Goal: Information Seeking & Learning: Learn about a topic

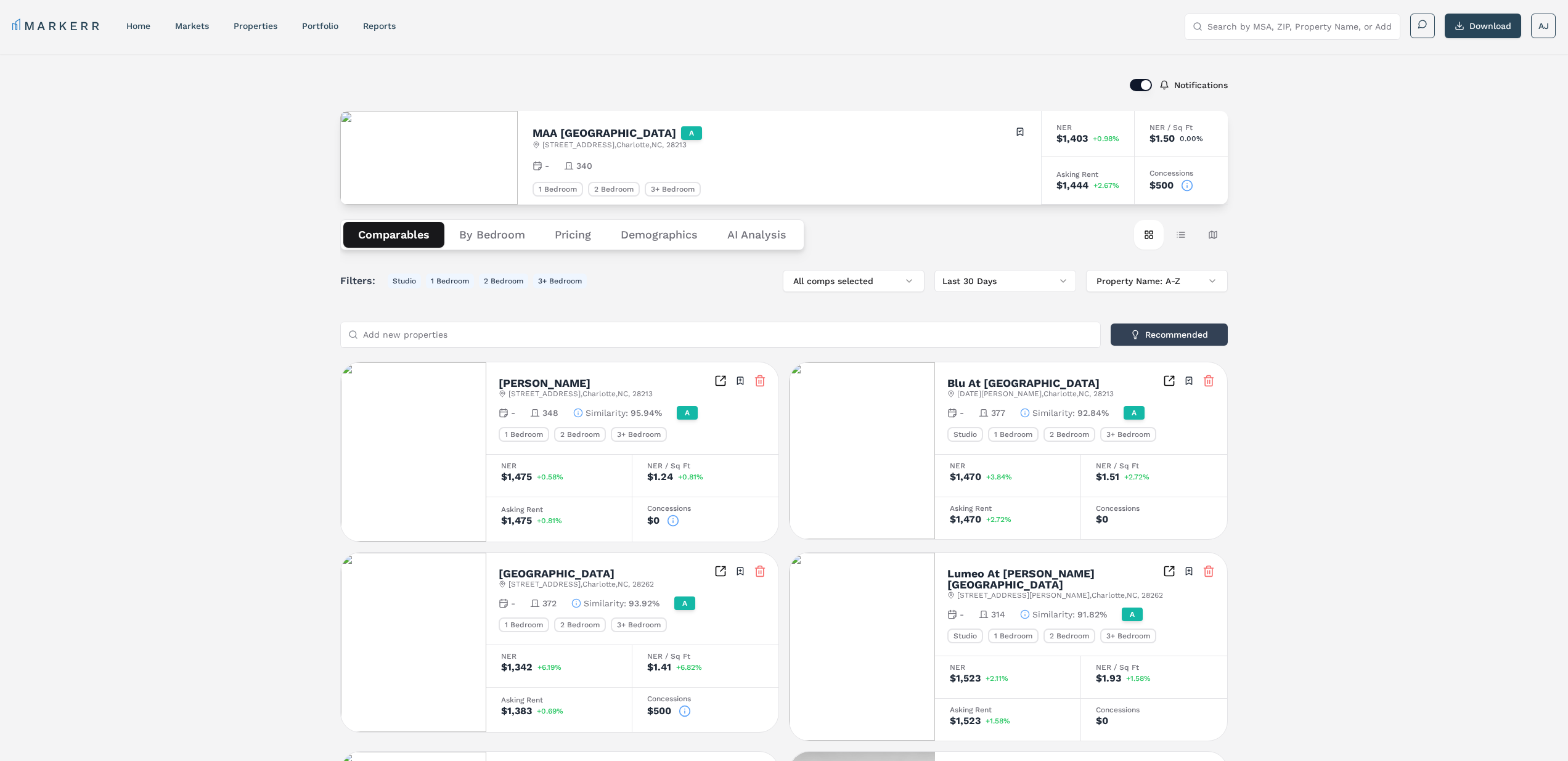
click at [1185, 183] on icon at bounding box center [1186, 185] width 12 height 12
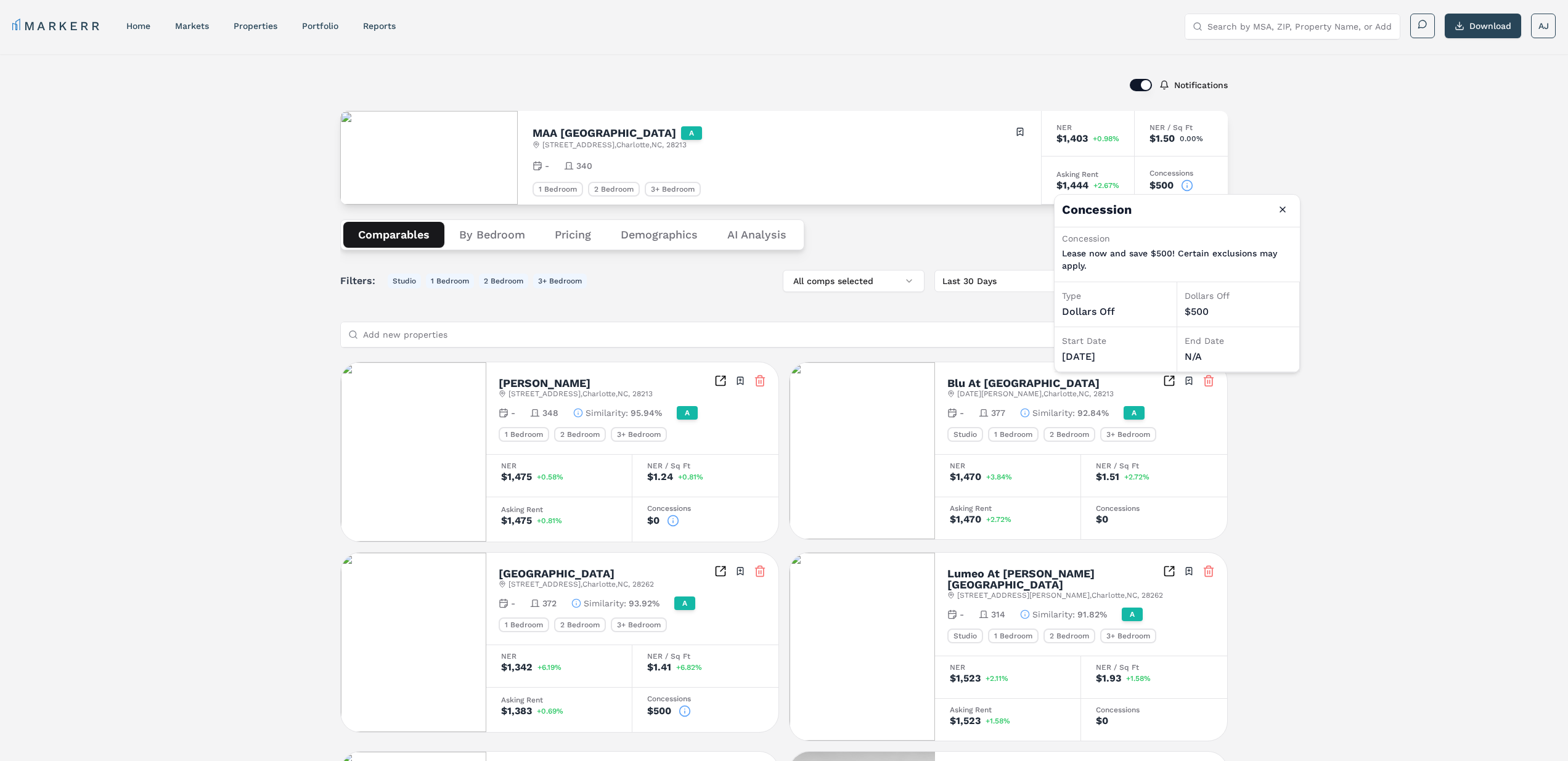
click at [1196, 85] on label "Notifications" at bounding box center [1200, 85] width 53 height 9
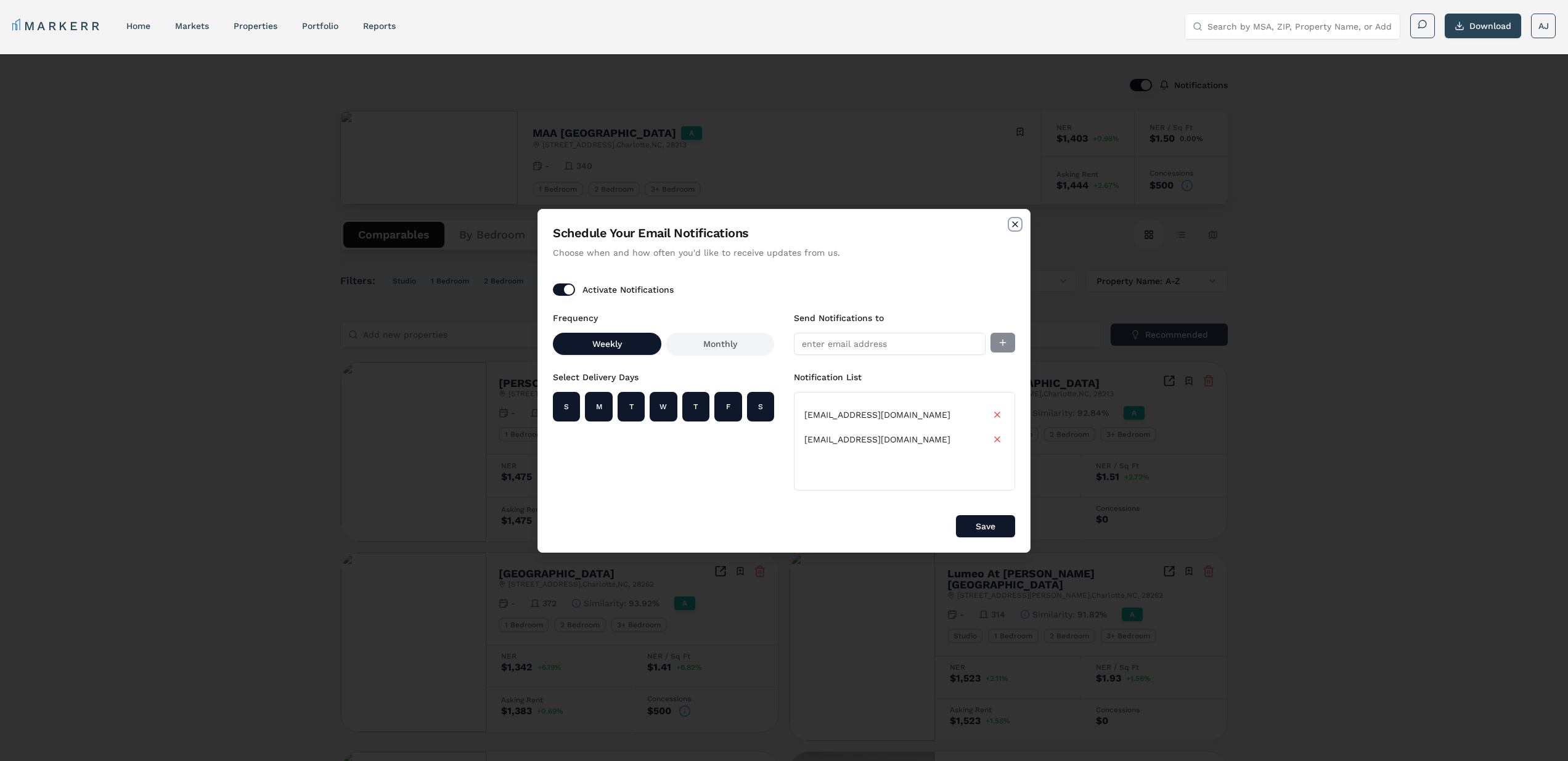
click at [1016, 226] on icon "button" at bounding box center [1014, 224] width 5 height 5
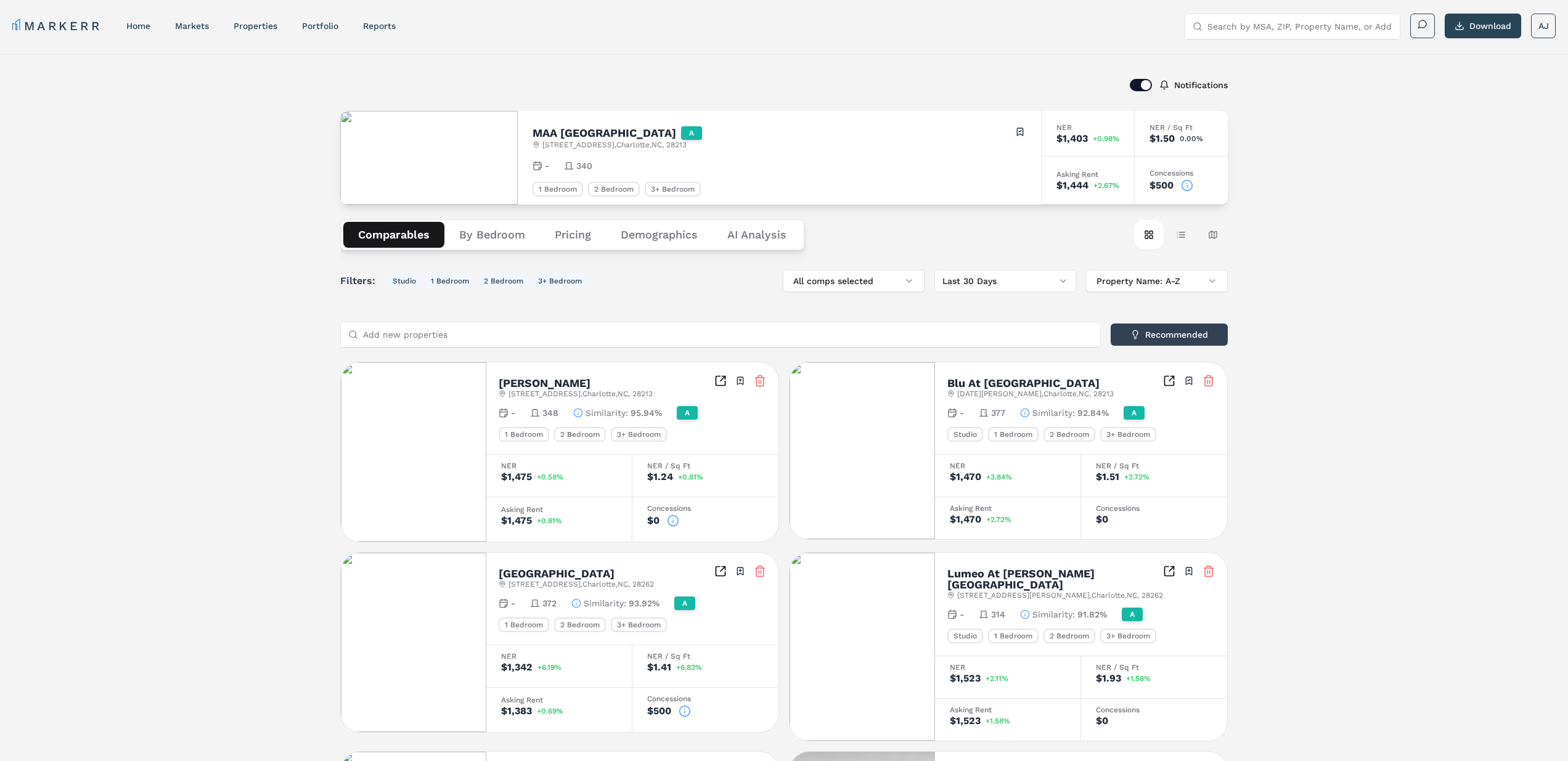
click at [1200, 94] on div "Notifications" at bounding box center [783, 85] width 888 height 32
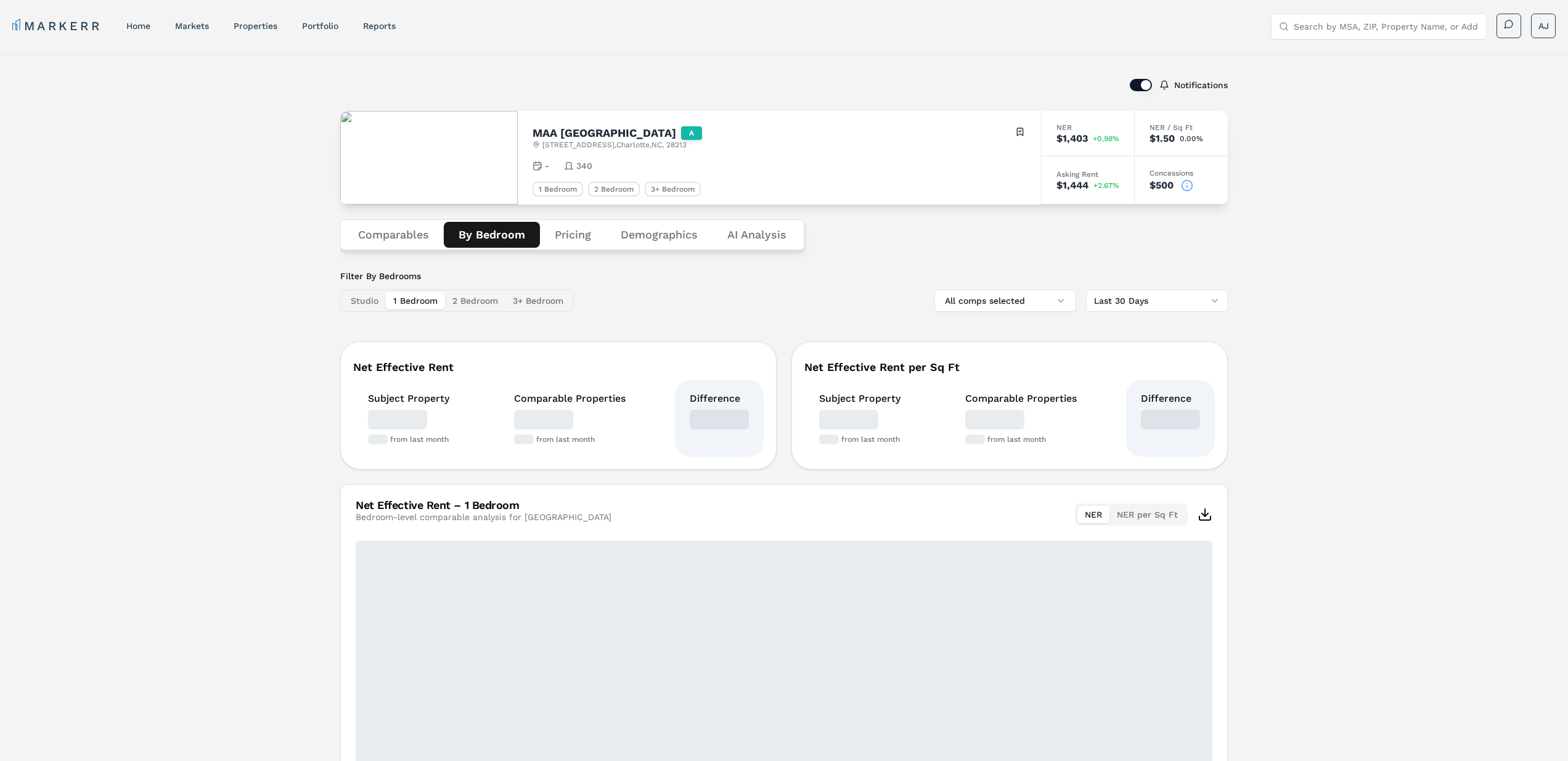
click at [499, 231] on button "By Bedroom" at bounding box center [491, 235] width 97 height 26
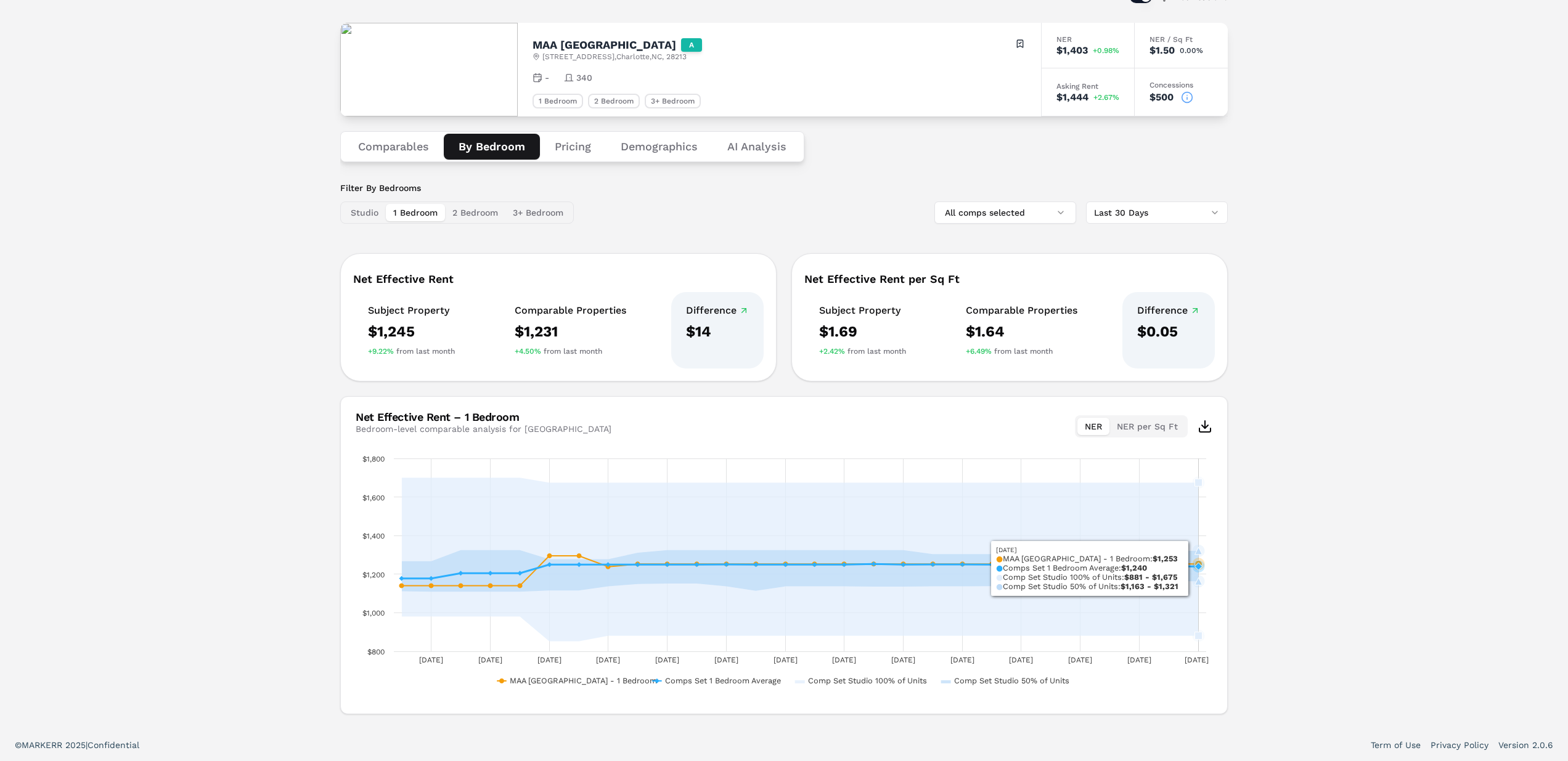
scroll to position [85, 0]
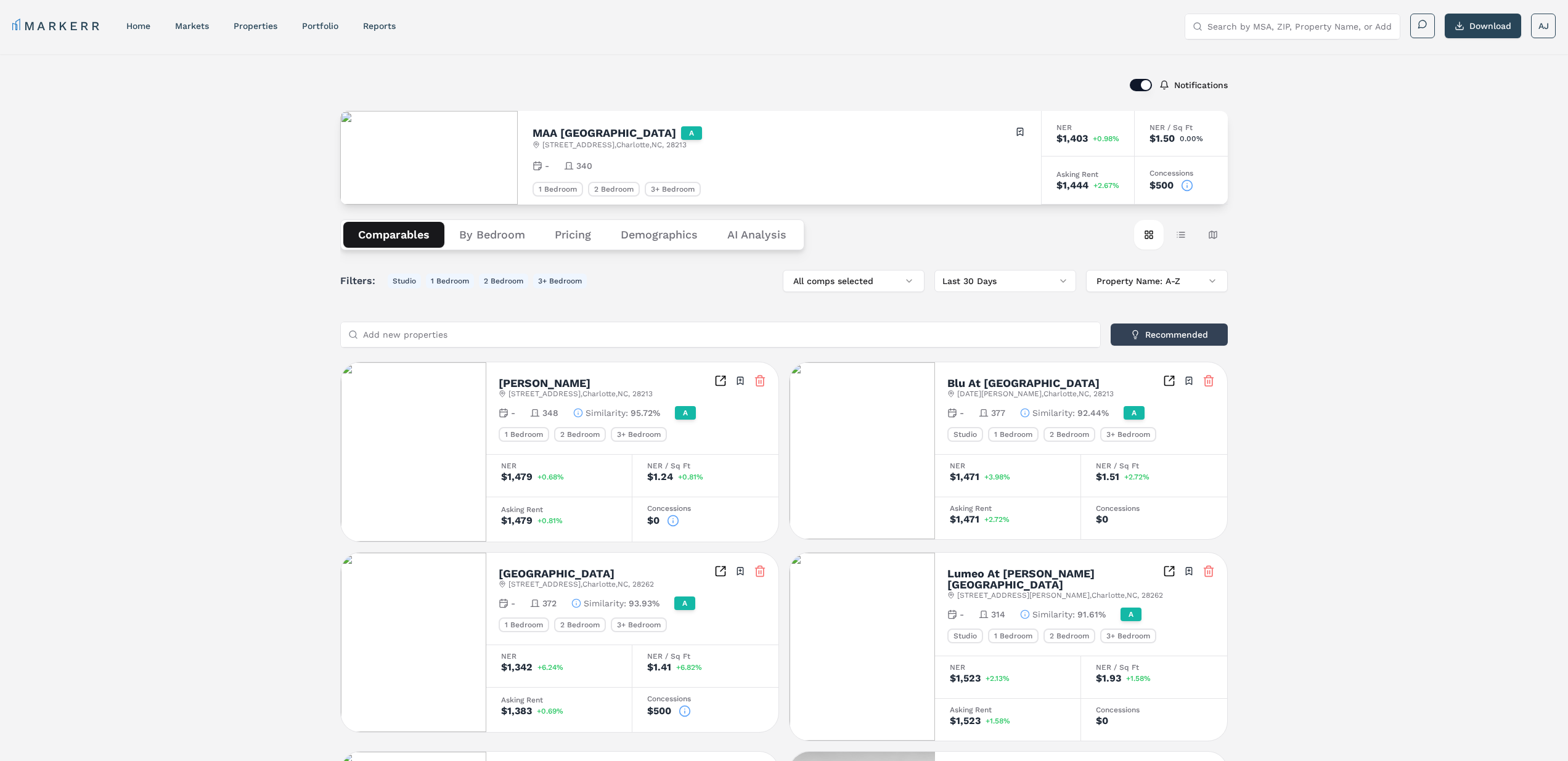
click at [652, 248] on div "Comparables By Bedroom Pricing Demographics AI Analysis" at bounding box center [572, 235] width 464 height 31
click at [658, 238] on button "Demographics" at bounding box center [660, 235] width 107 height 26
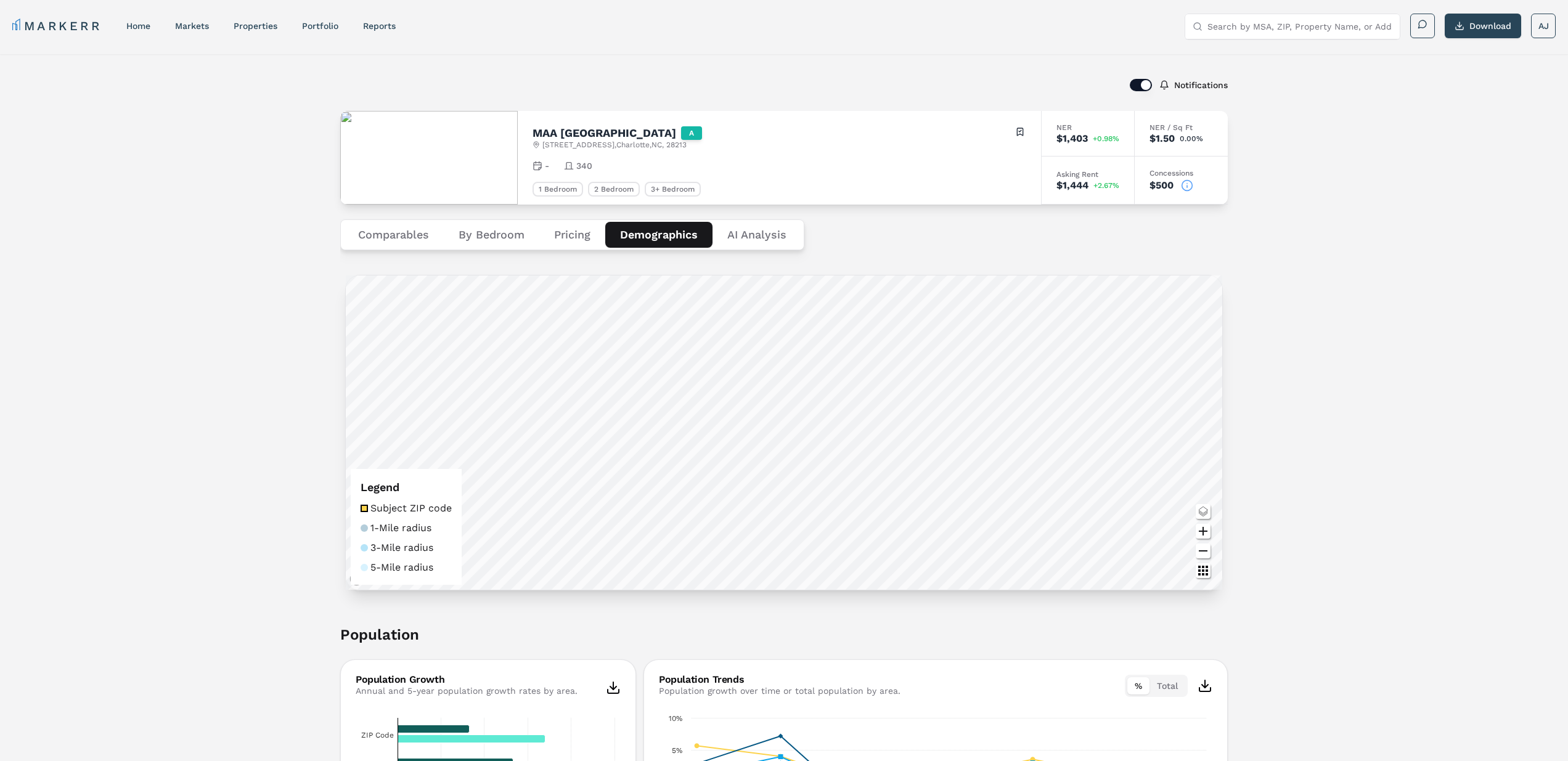
scroll to position [9, 0]
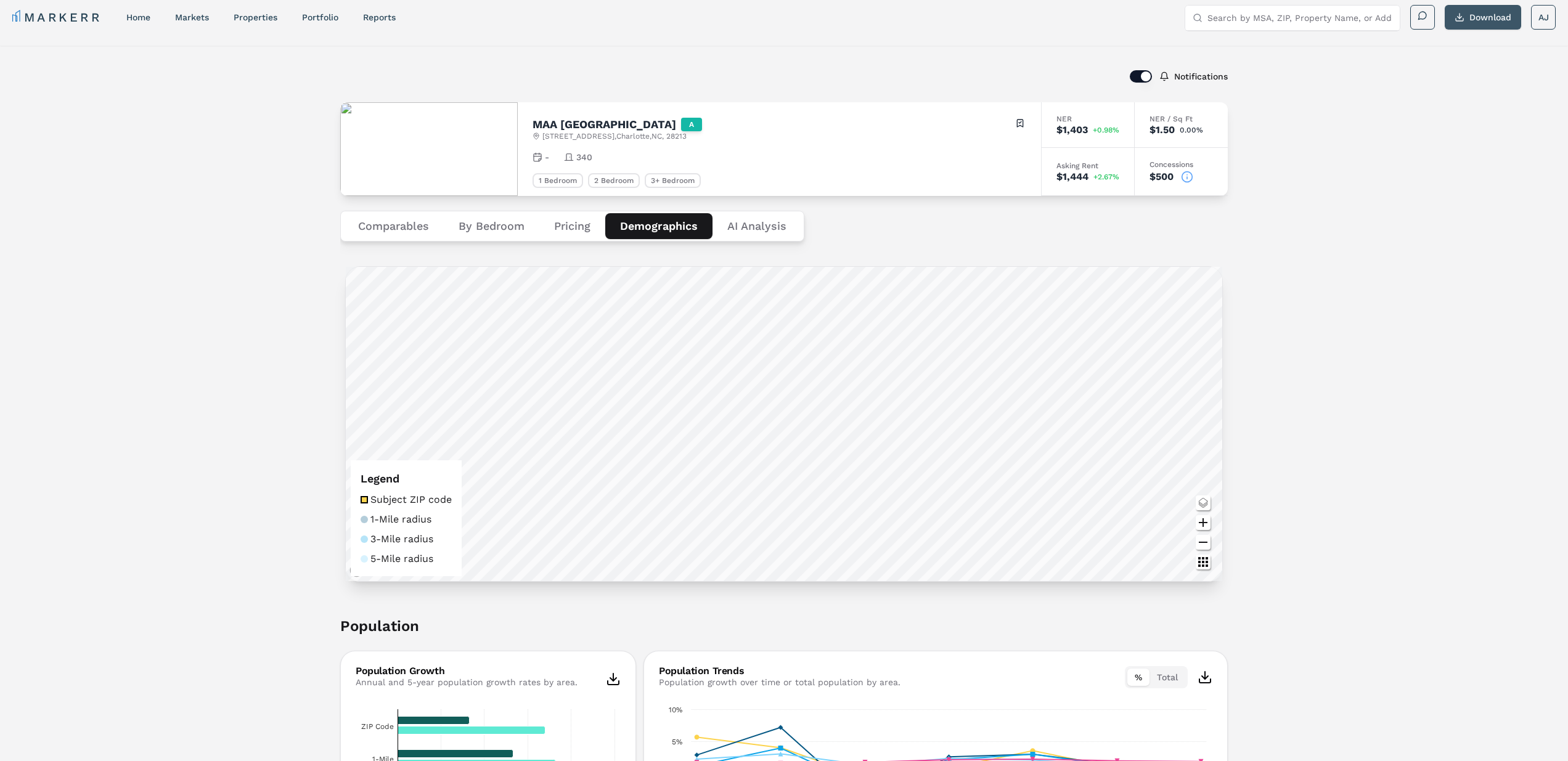
click at [1481, 22] on button "Download" at bounding box center [1483, 17] width 77 height 25
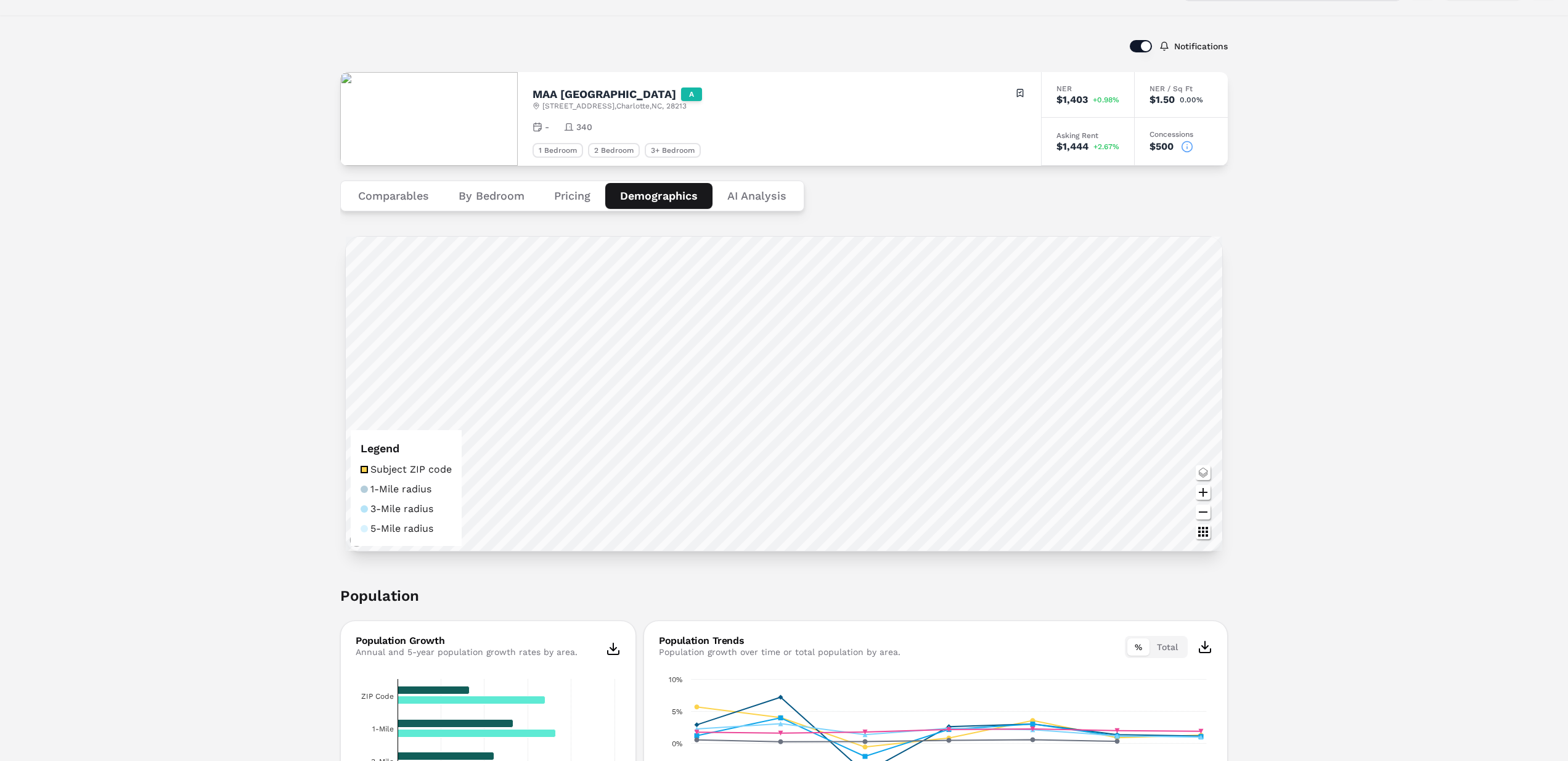
scroll to position [43, 0]
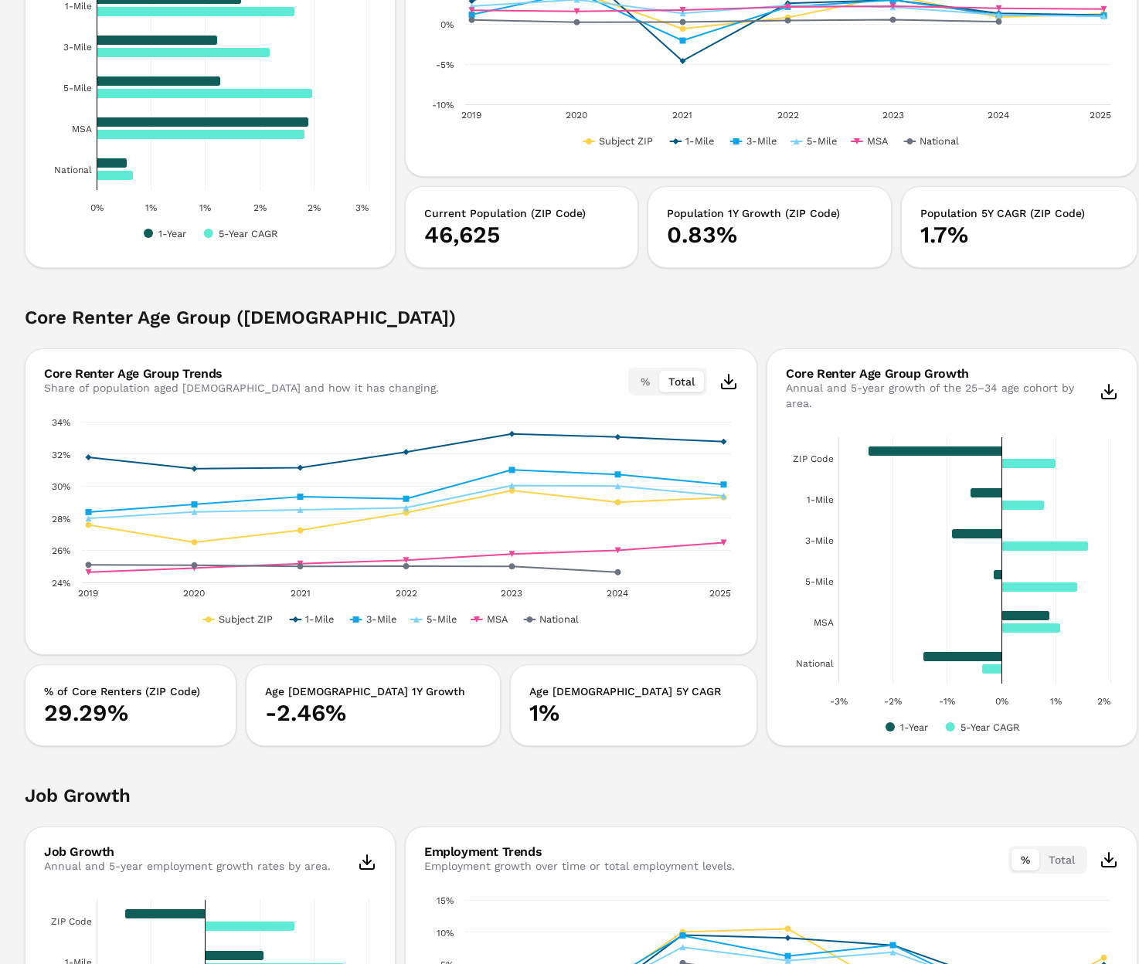
scroll to position [965, 0]
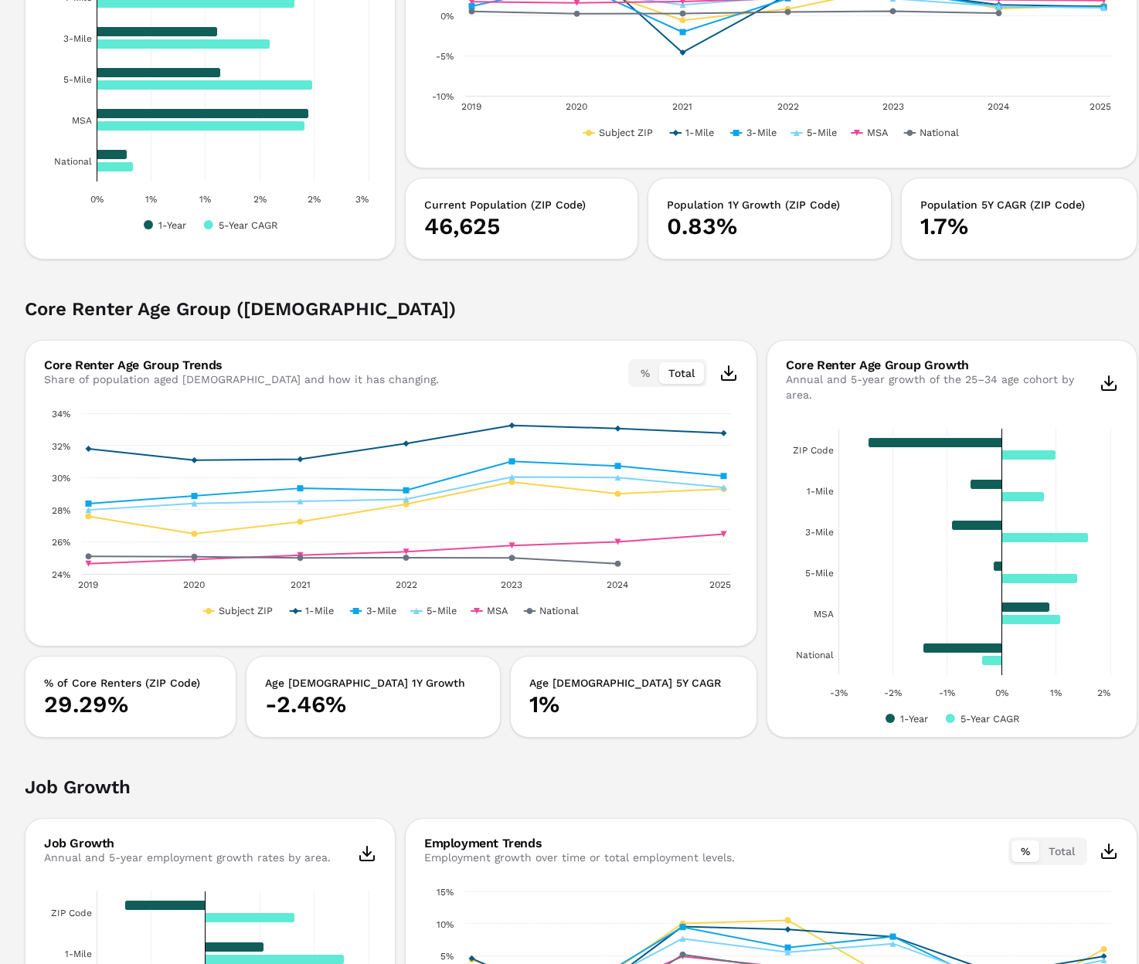
click at [760, 325] on h2 "Core Renter Age Group (25–34)" at bounding box center [581, 318] width 1113 height 43
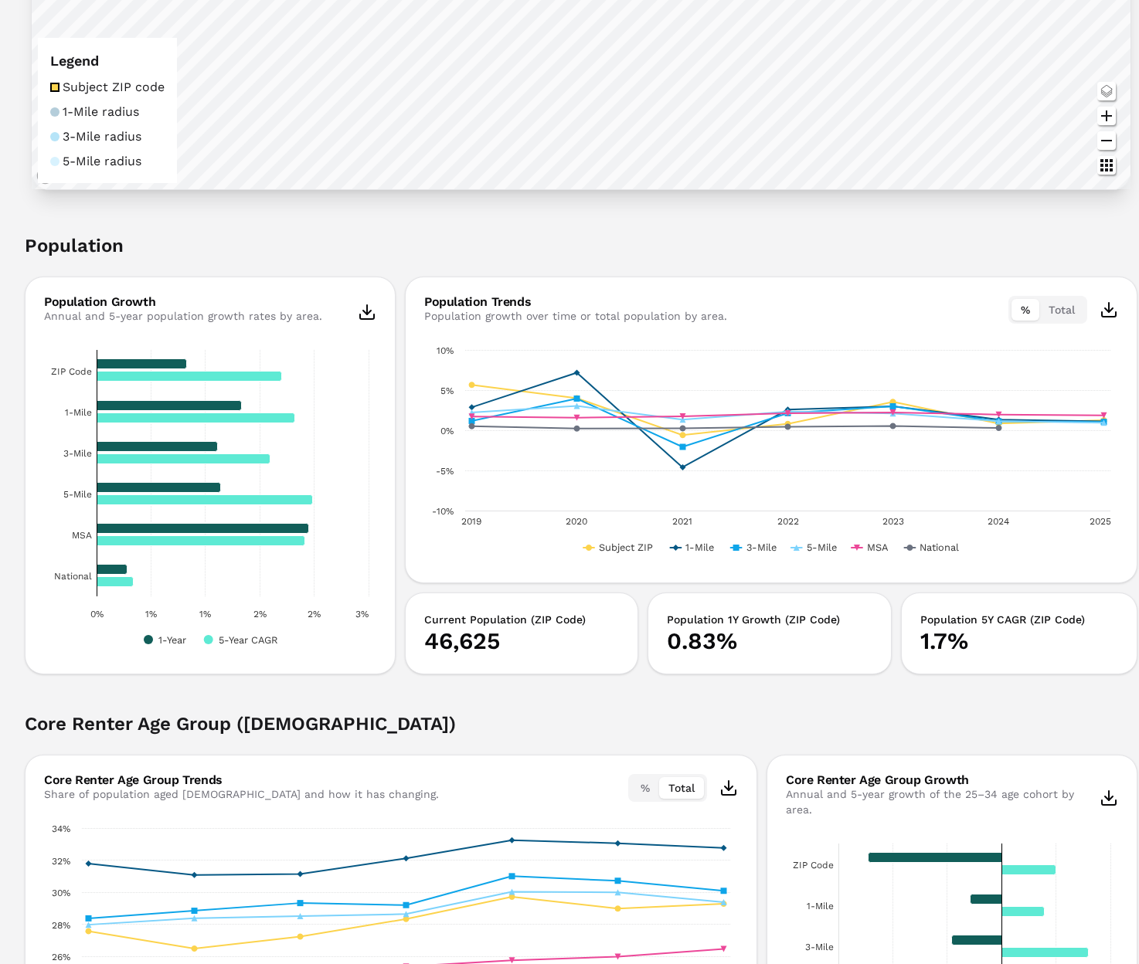
scroll to position [549, 0]
click at [78, 302] on div "Population Growth" at bounding box center [183, 303] width 278 height 12
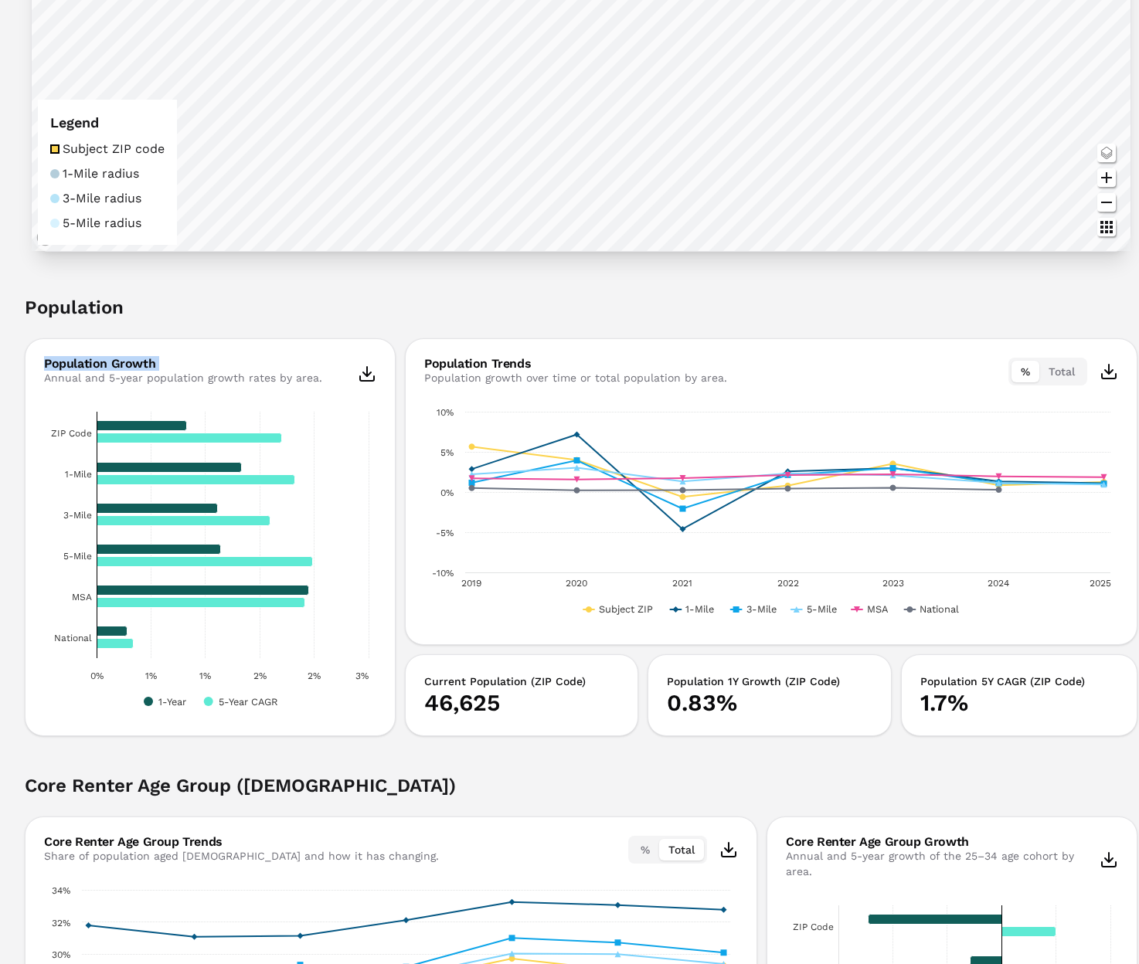
scroll to position [481, 0]
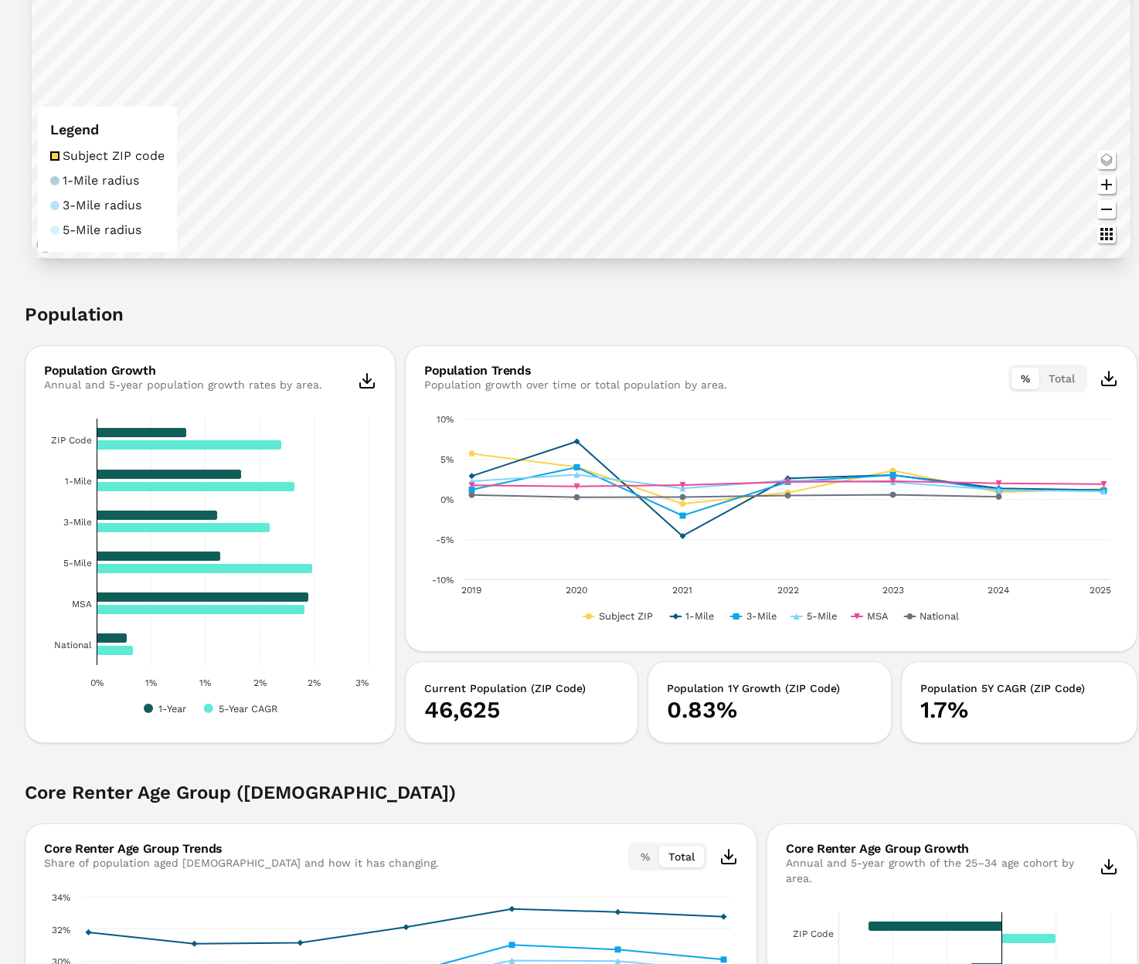
click at [70, 310] on h2 "Population" at bounding box center [581, 323] width 1113 height 43
click at [107, 371] on div "Population Growth" at bounding box center [183, 371] width 278 height 12
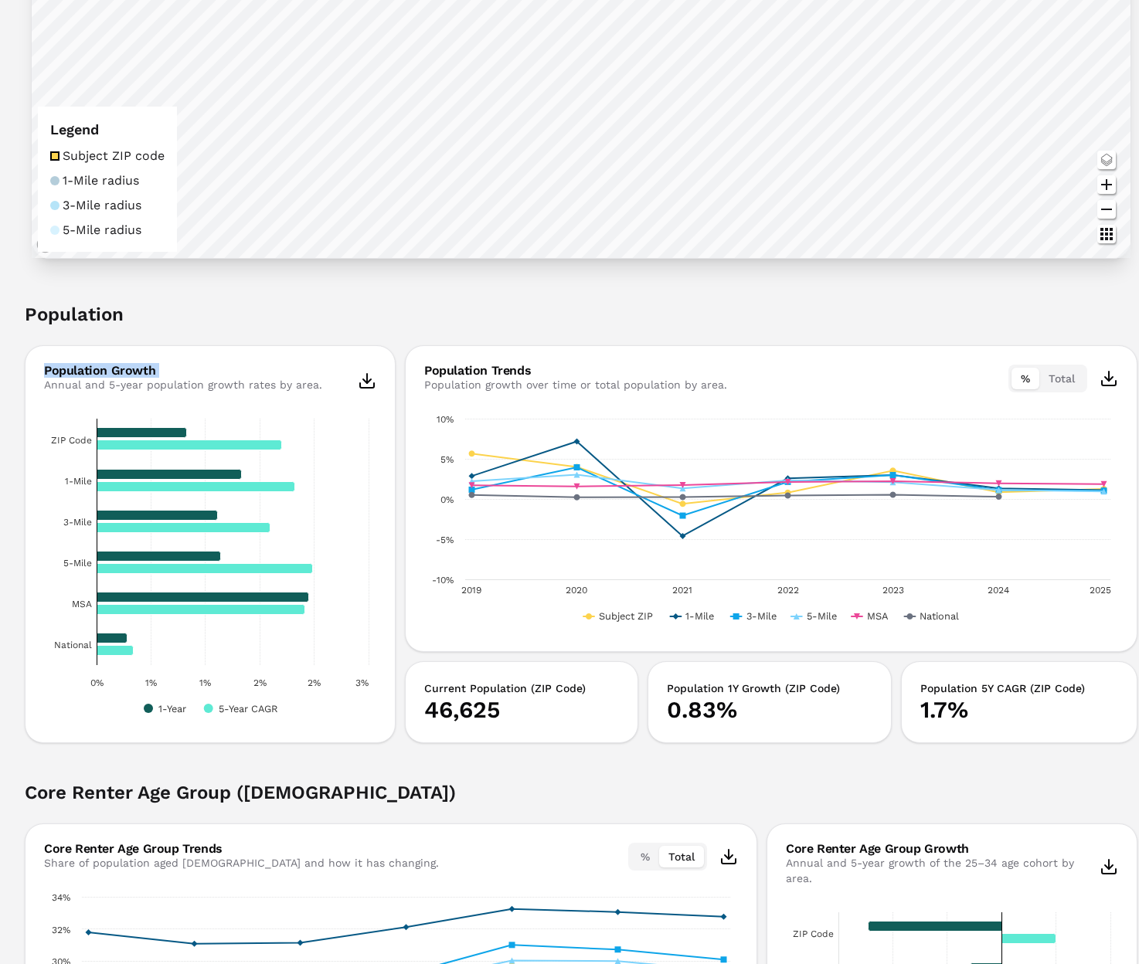
click at [107, 371] on div "Population Growth" at bounding box center [183, 371] width 278 height 12
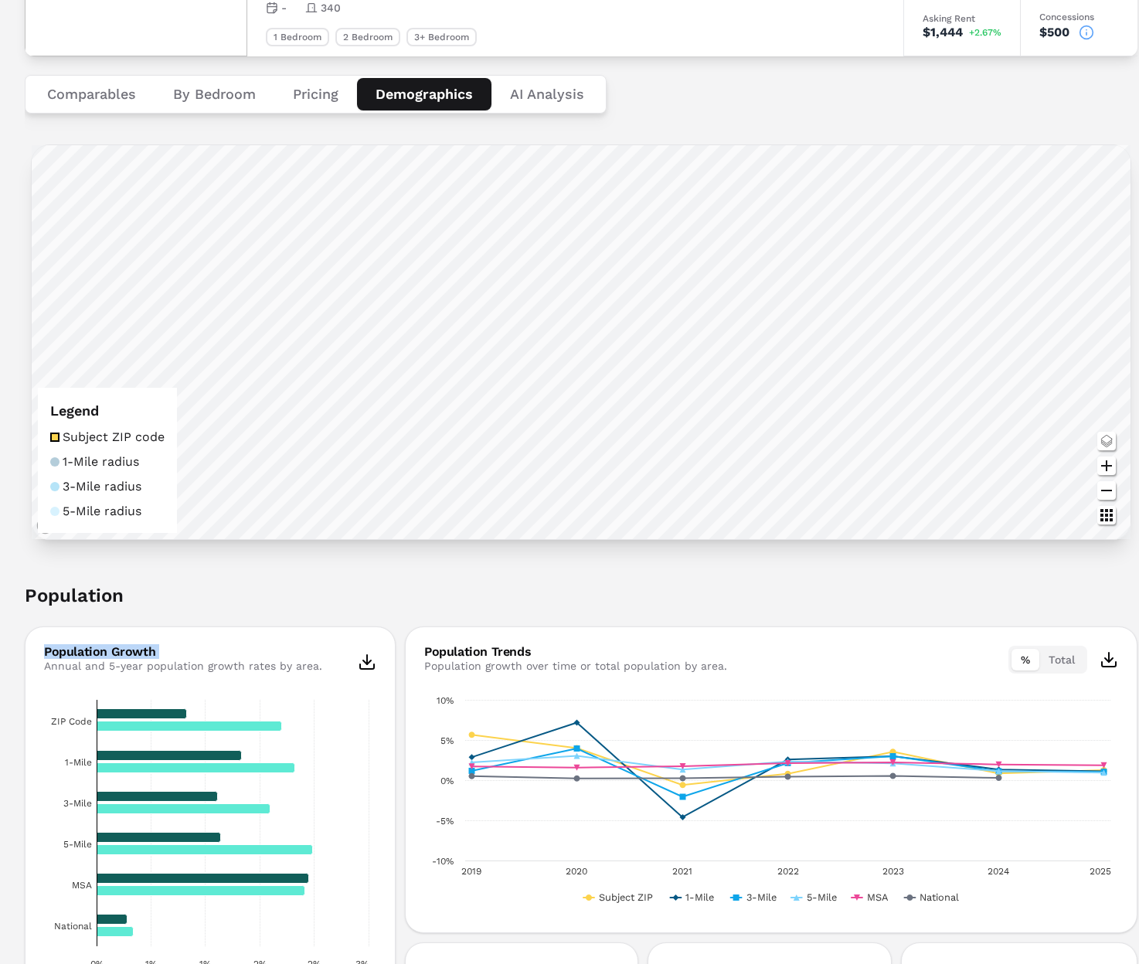
scroll to position [189, 0]
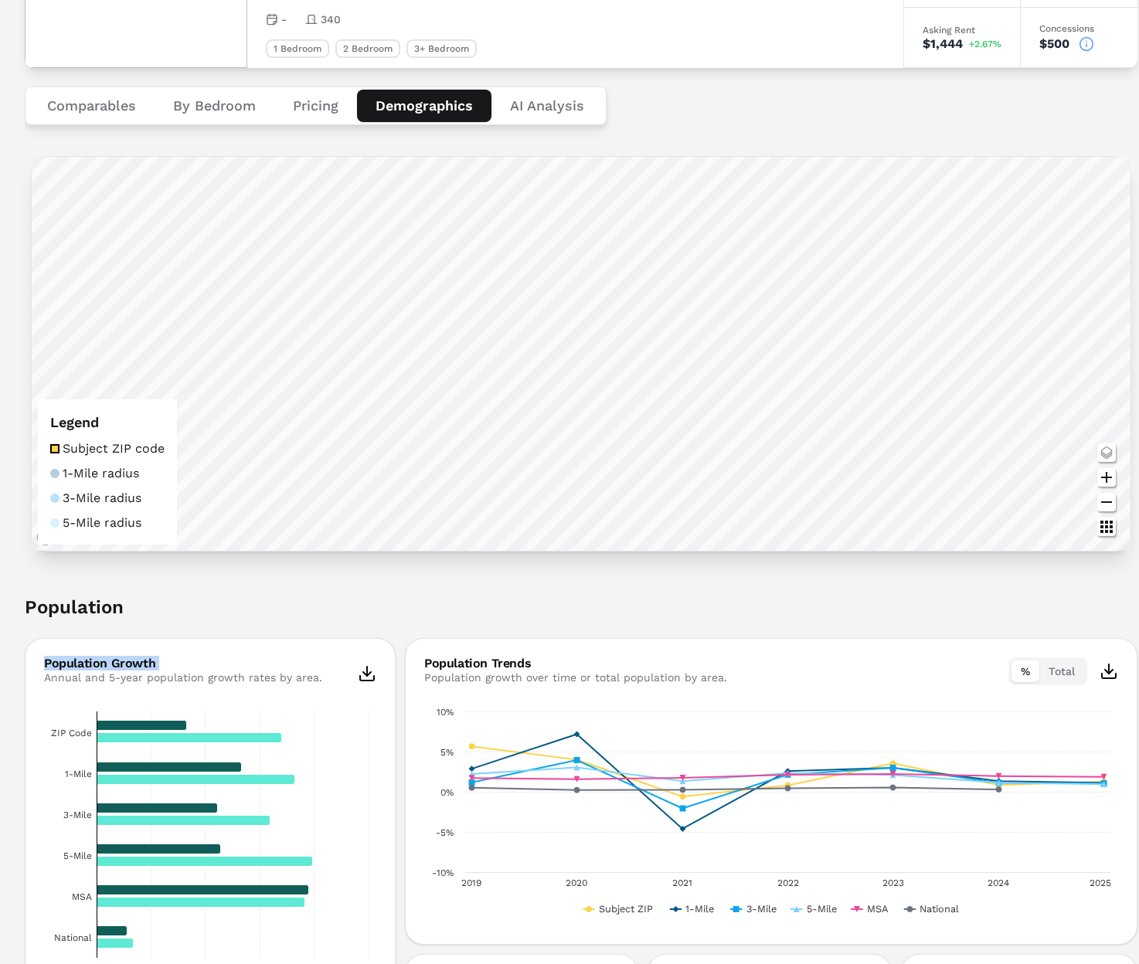
click at [1109, 505] on icon "Zoom out map button" at bounding box center [1106, 502] width 19 height 19
click at [1101, 454] on icon "Change style map button" at bounding box center [1106, 452] width 19 height 19
click at [1111, 532] on icon "Other options map button" at bounding box center [1106, 527] width 12 height 12
click at [1086, 530] on icon "Zoom to Fit Locations map button" at bounding box center [1081, 527] width 19 height 19
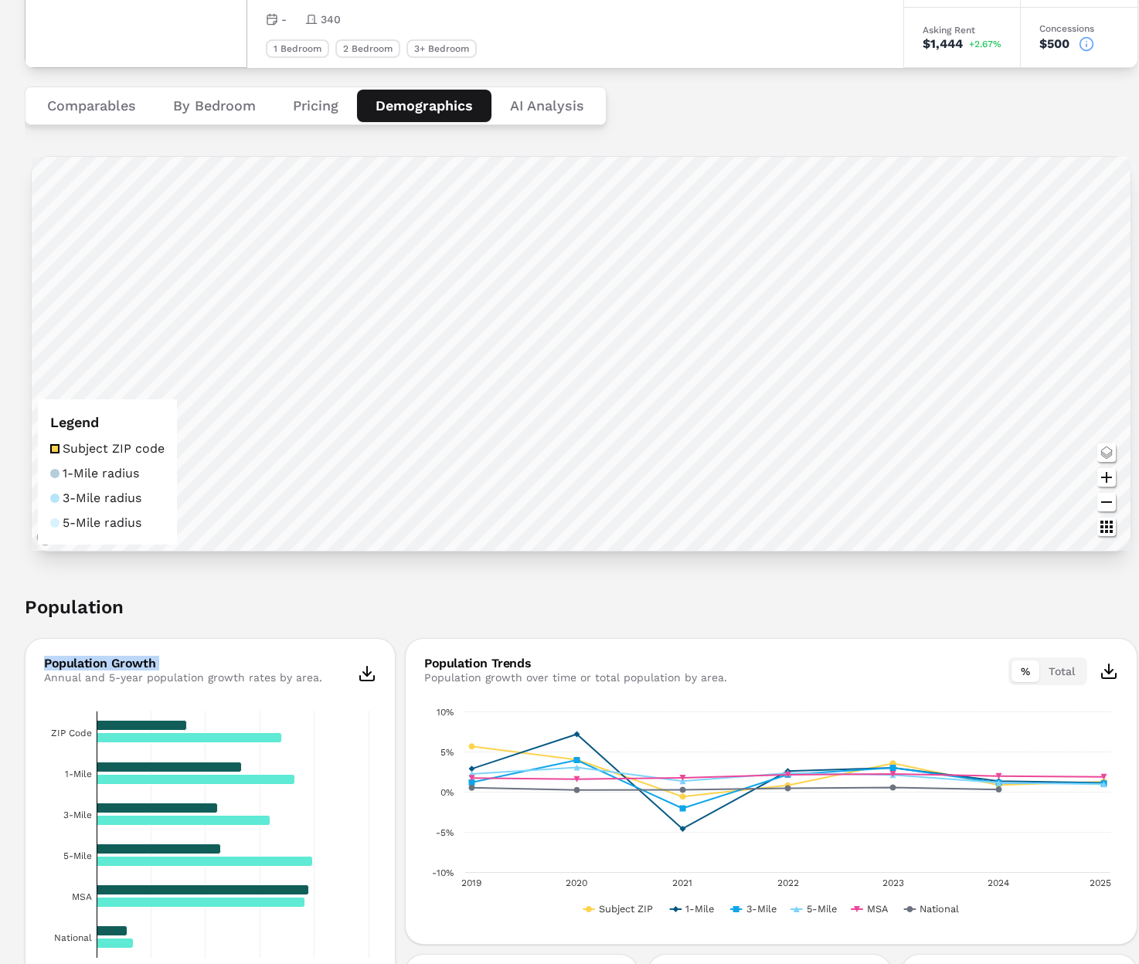
click at [1110, 527] on icon "Other options map button" at bounding box center [1106, 527] width 12 height 12
click at [1075, 536] on div at bounding box center [1081, 527] width 25 height 25
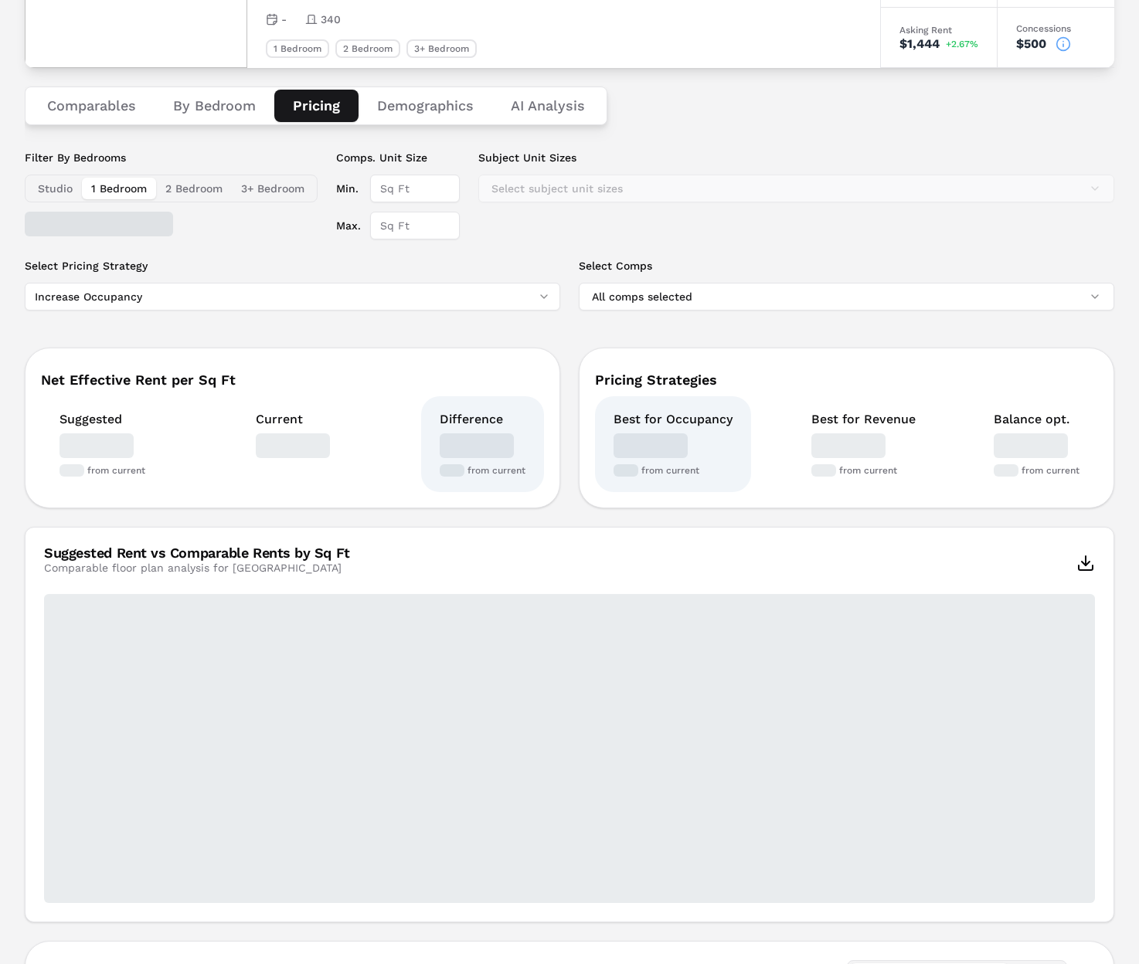
click at [317, 110] on button "Pricing" at bounding box center [316, 106] width 84 height 32
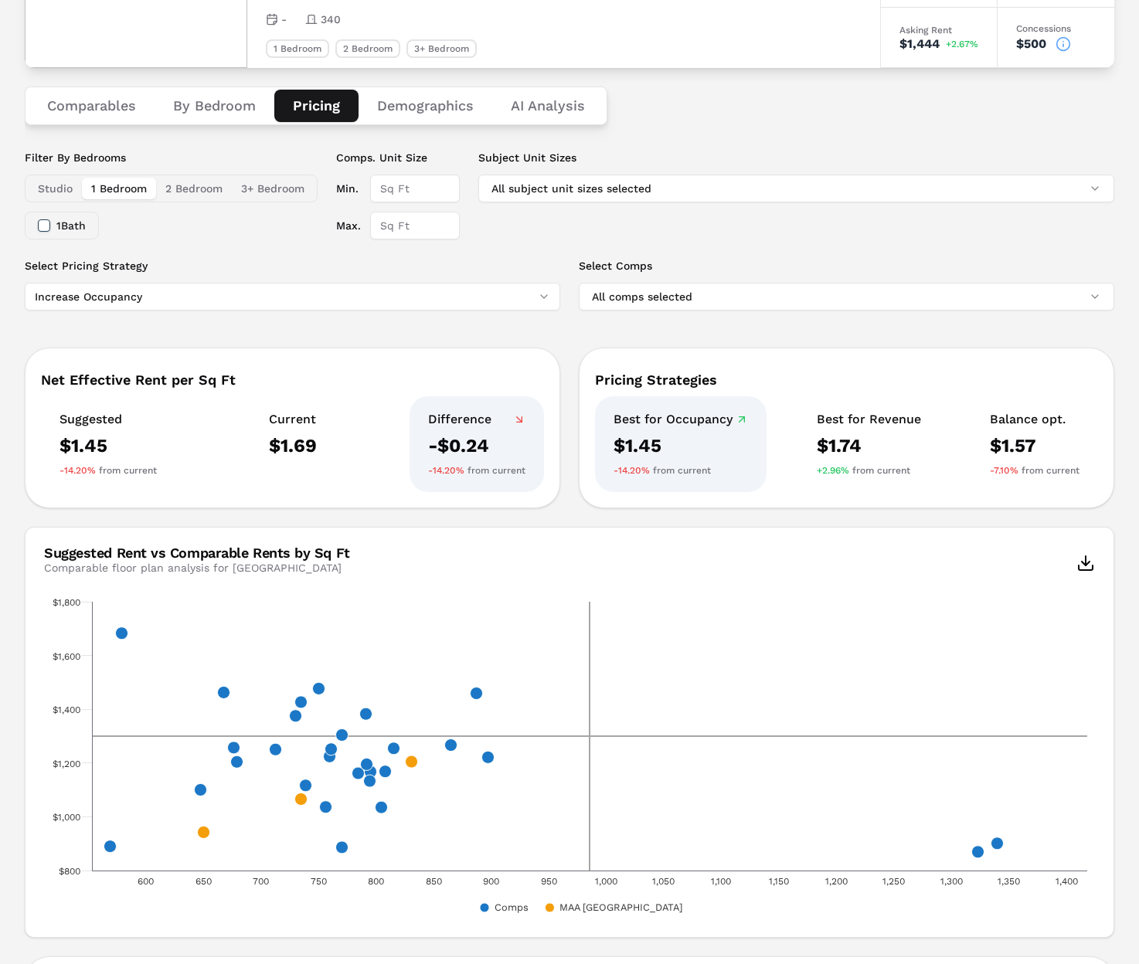
scroll to position [9, 0]
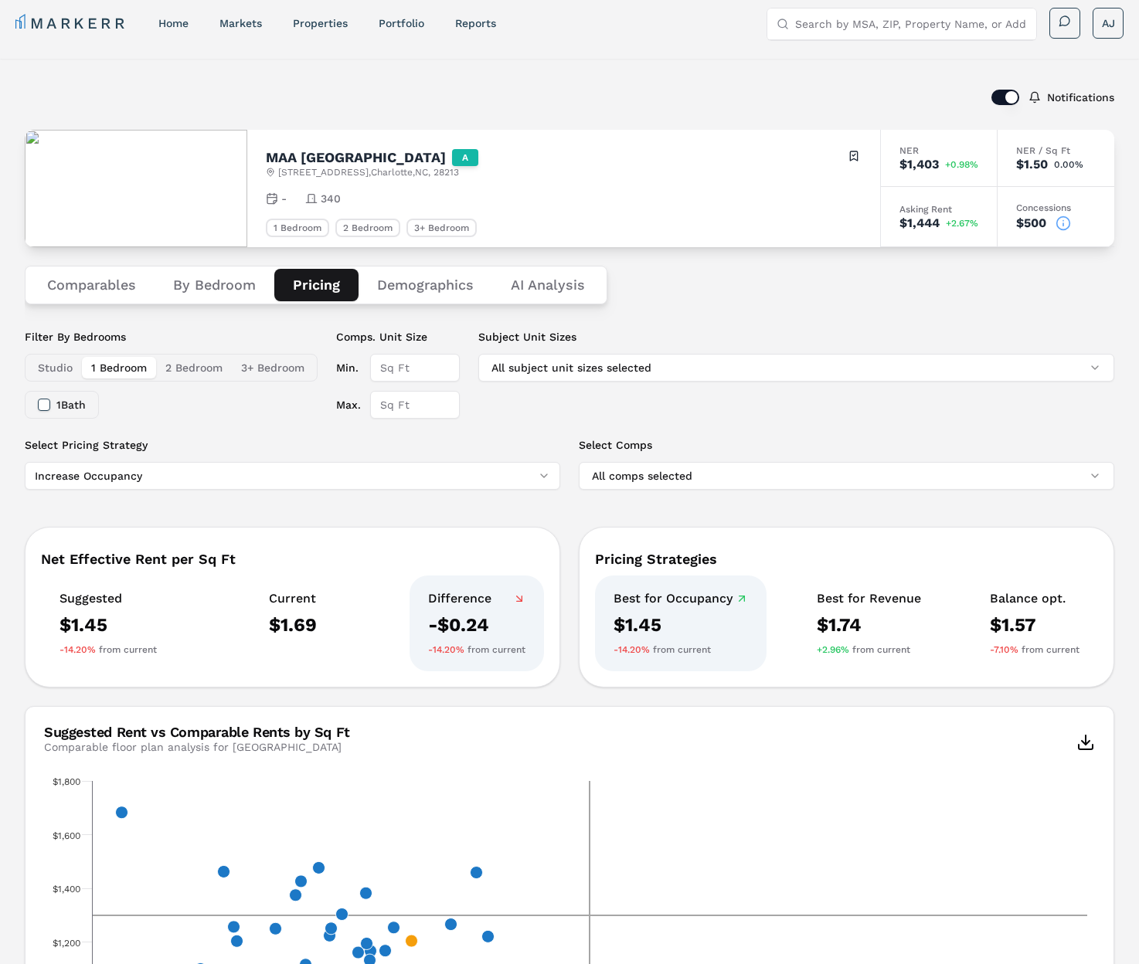
click at [534, 110] on div "Notifications MAA Chancellor Park A 8215 University Ridge Dr , Charlotte , NC ,…" at bounding box center [569, 783] width 1089 height 1412
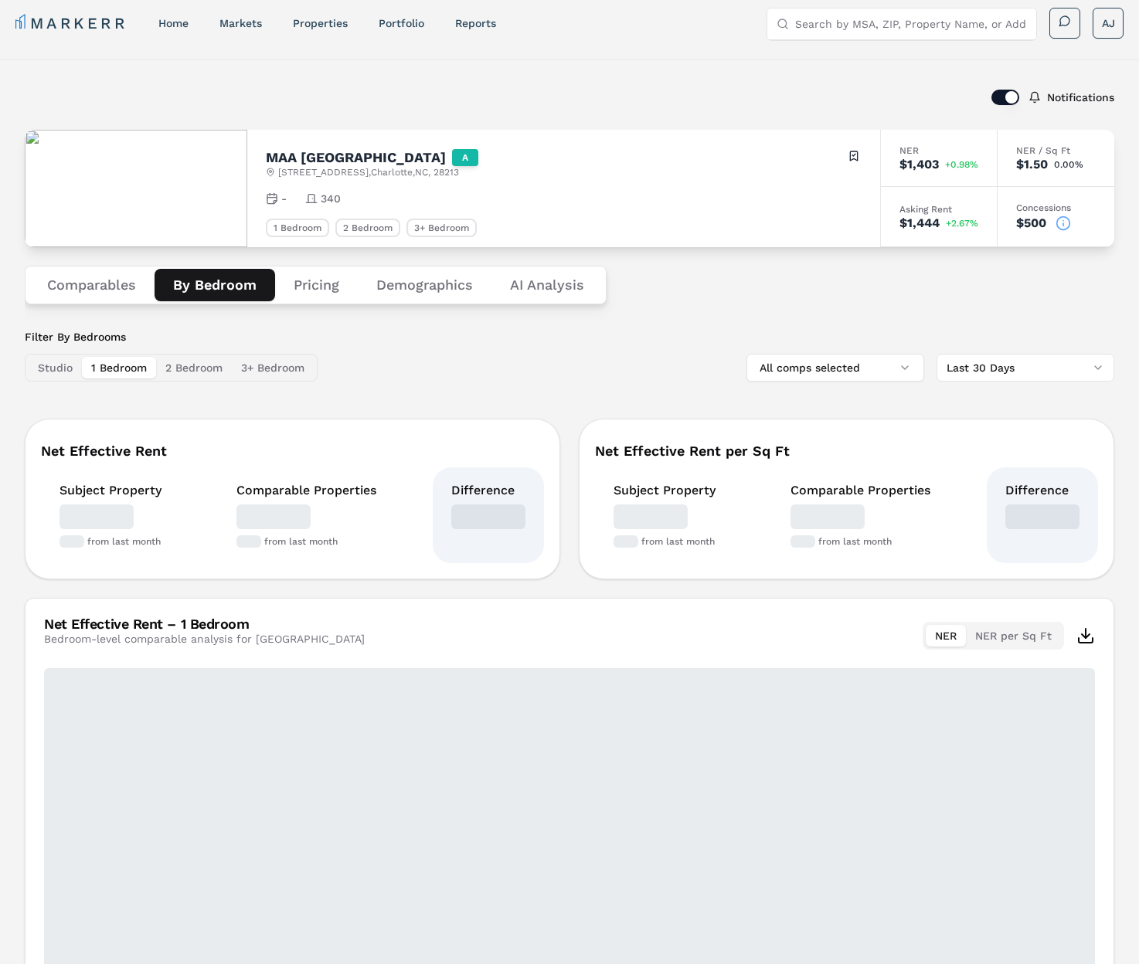
drag, startPoint x: 178, startPoint y: 284, endPoint x: 99, endPoint y: 276, distance: 80.0
click at [178, 284] on button "By Bedroom" at bounding box center [215, 285] width 121 height 32
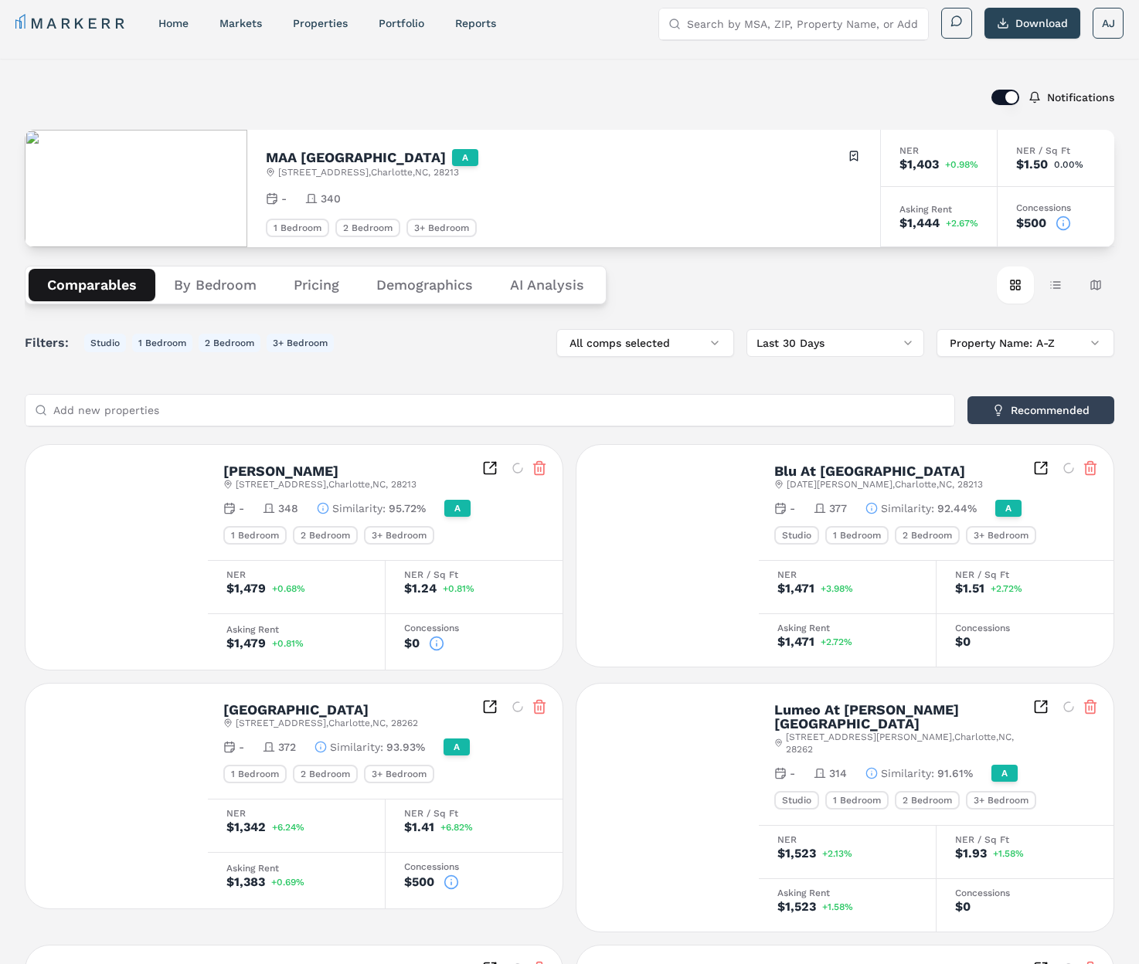
click at [90, 284] on button "Comparables" at bounding box center [92, 285] width 127 height 32
click at [1056, 290] on button "Table view" at bounding box center [1055, 285] width 37 height 37
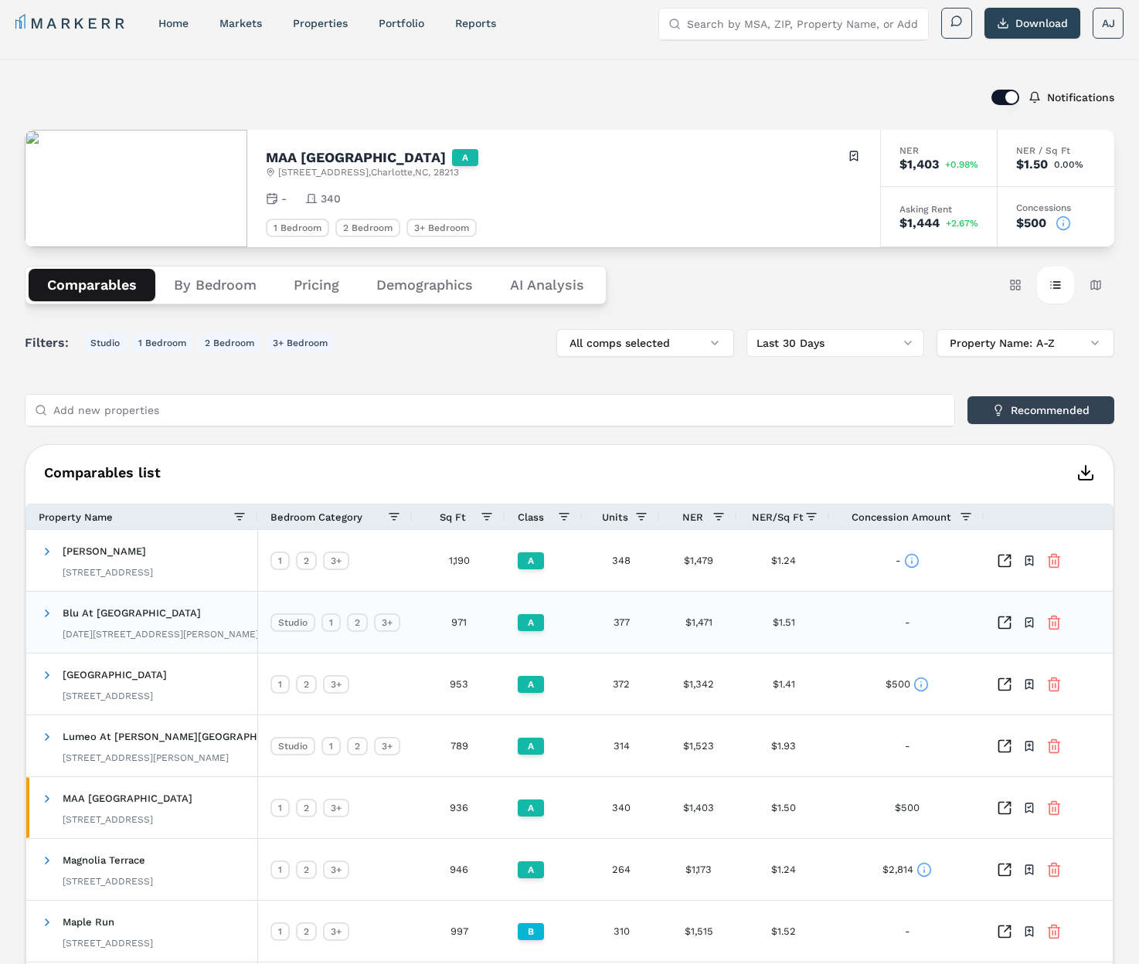
scroll to position [0, 0]
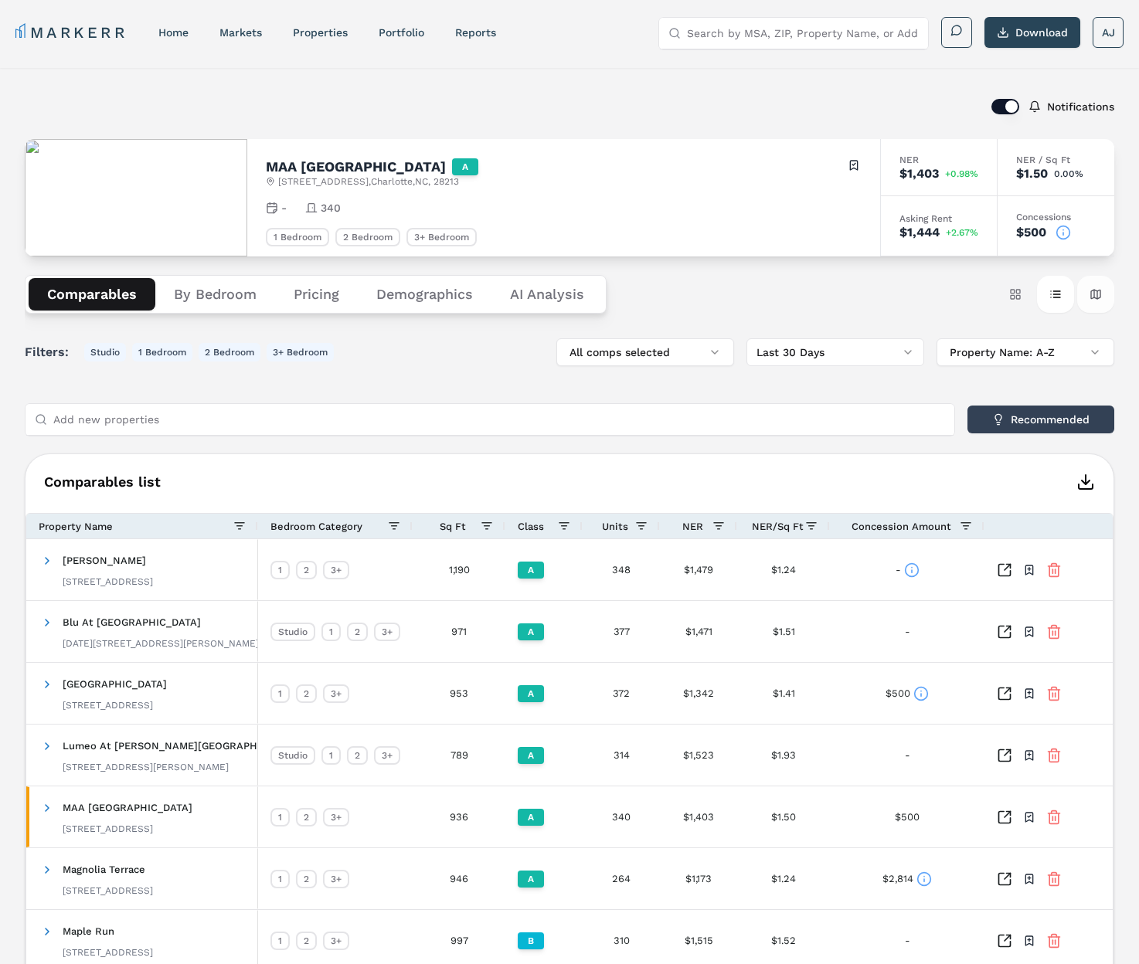
click at [1097, 299] on button "Map view" at bounding box center [1095, 294] width 37 height 37
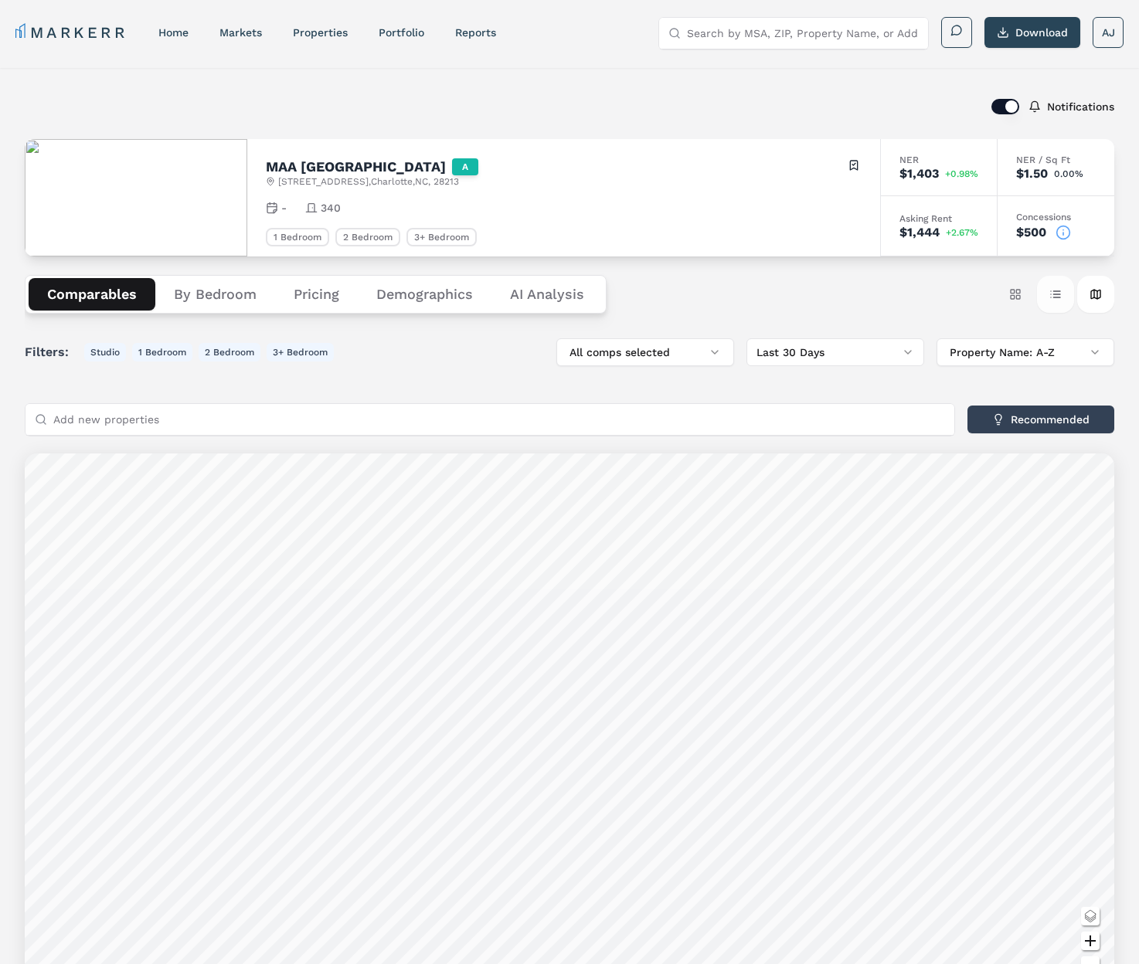
click at [1059, 299] on button "Table view" at bounding box center [1055, 294] width 37 height 37
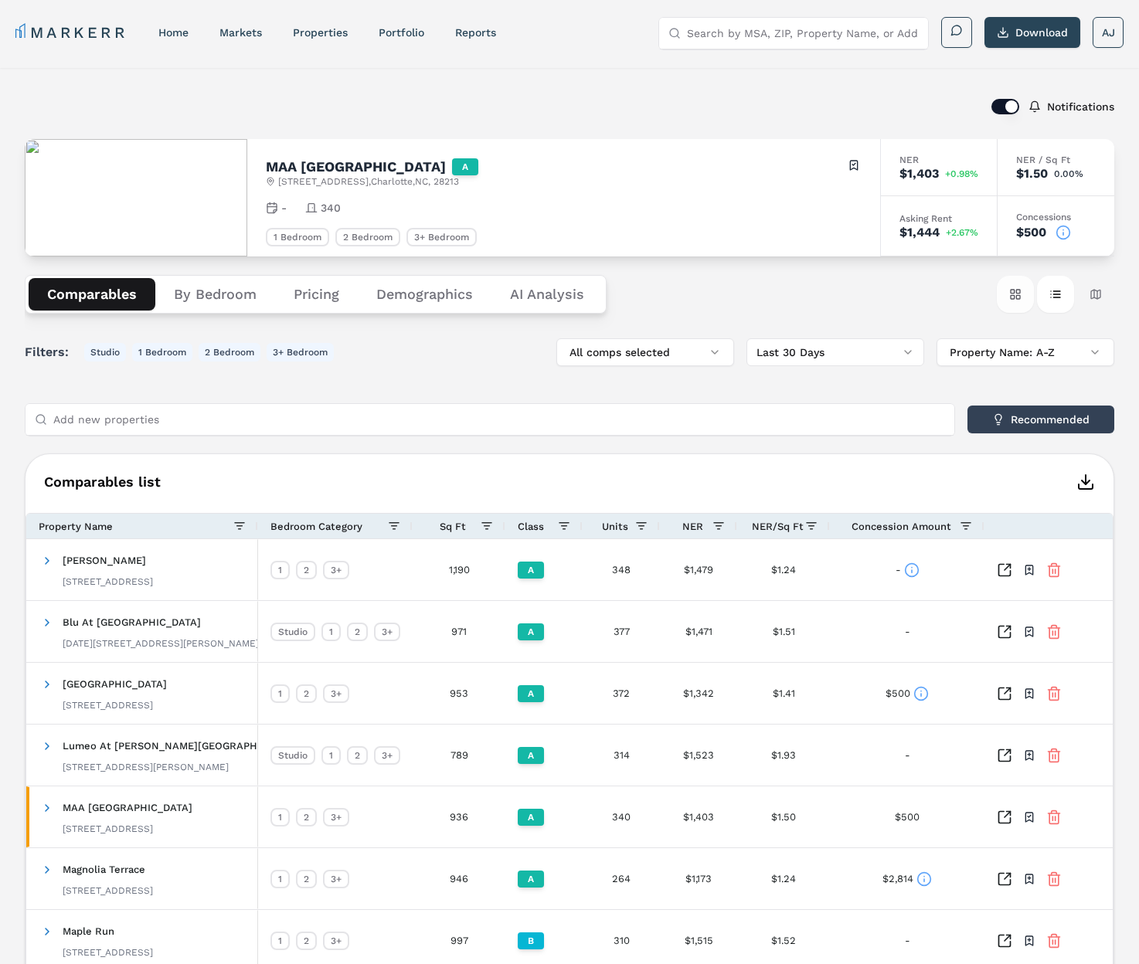
click at [1001, 300] on button "Card view" at bounding box center [1015, 294] width 37 height 37
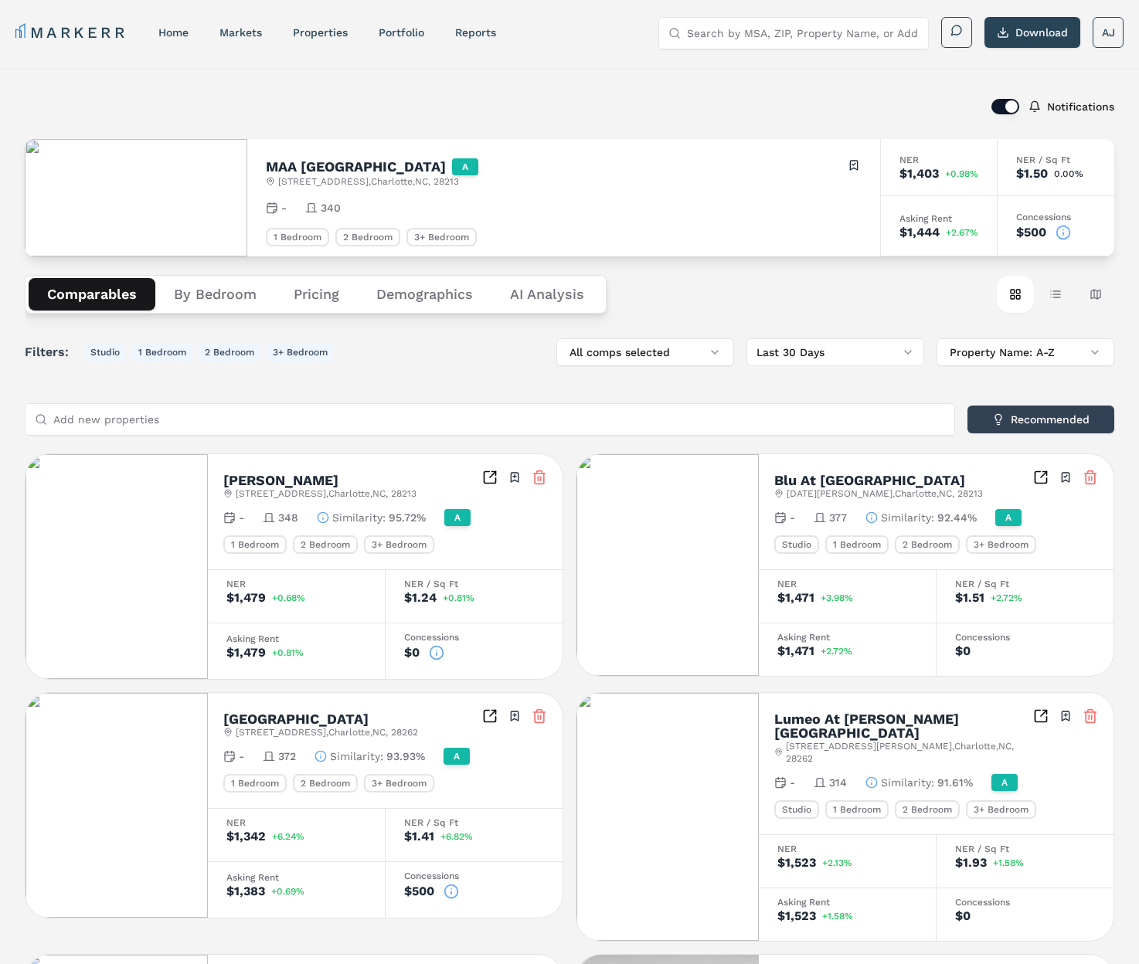
click at [339, 95] on div "Notifications" at bounding box center [569, 107] width 1089 height 40
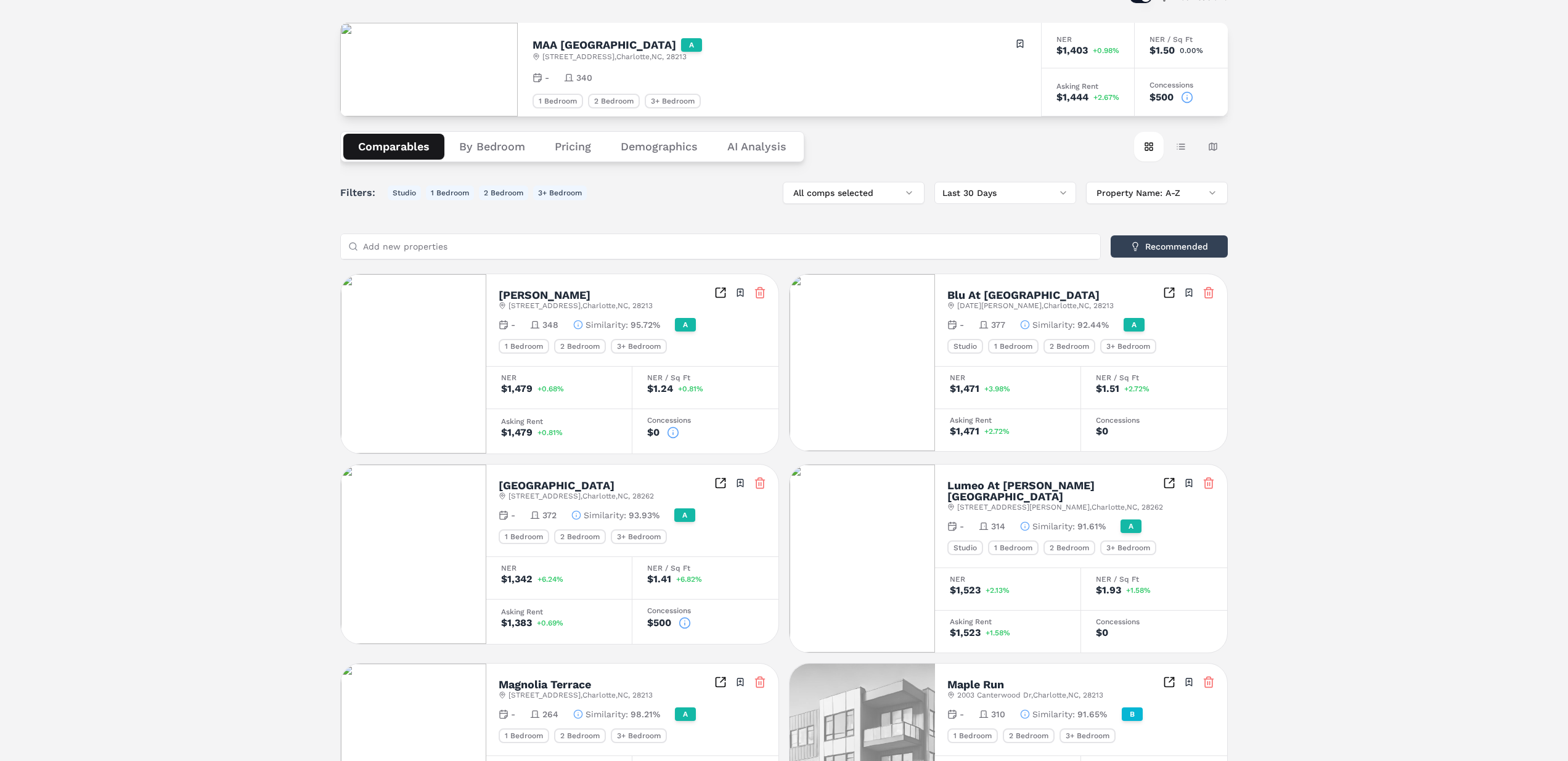
click at [494, 139] on button "By Bedroom" at bounding box center [492, 147] width 96 height 26
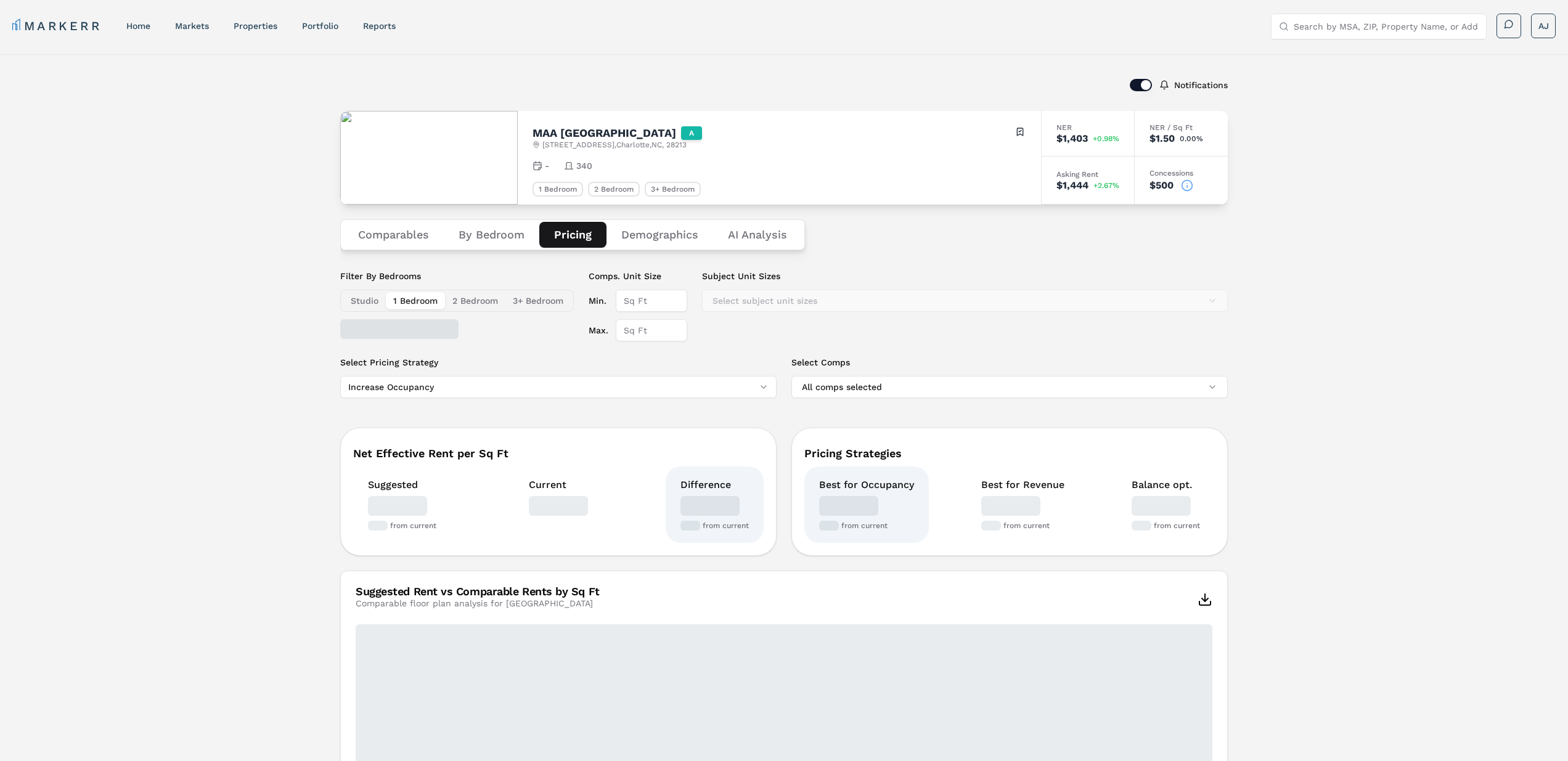
click at [573, 240] on button "Pricing" at bounding box center [573, 235] width 67 height 26
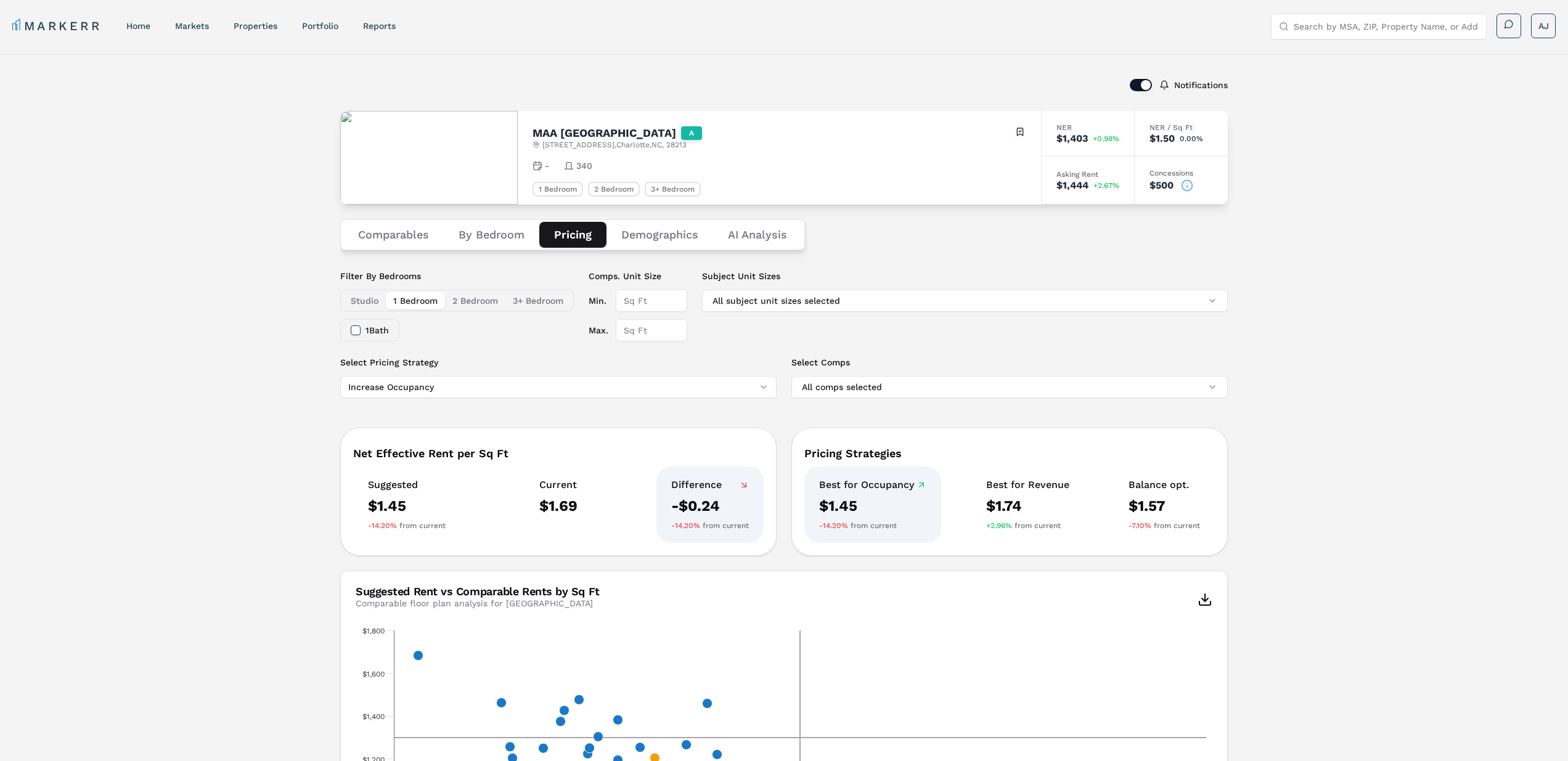
click at [482, 237] on button "By Bedroom" at bounding box center [491, 235] width 96 height 26
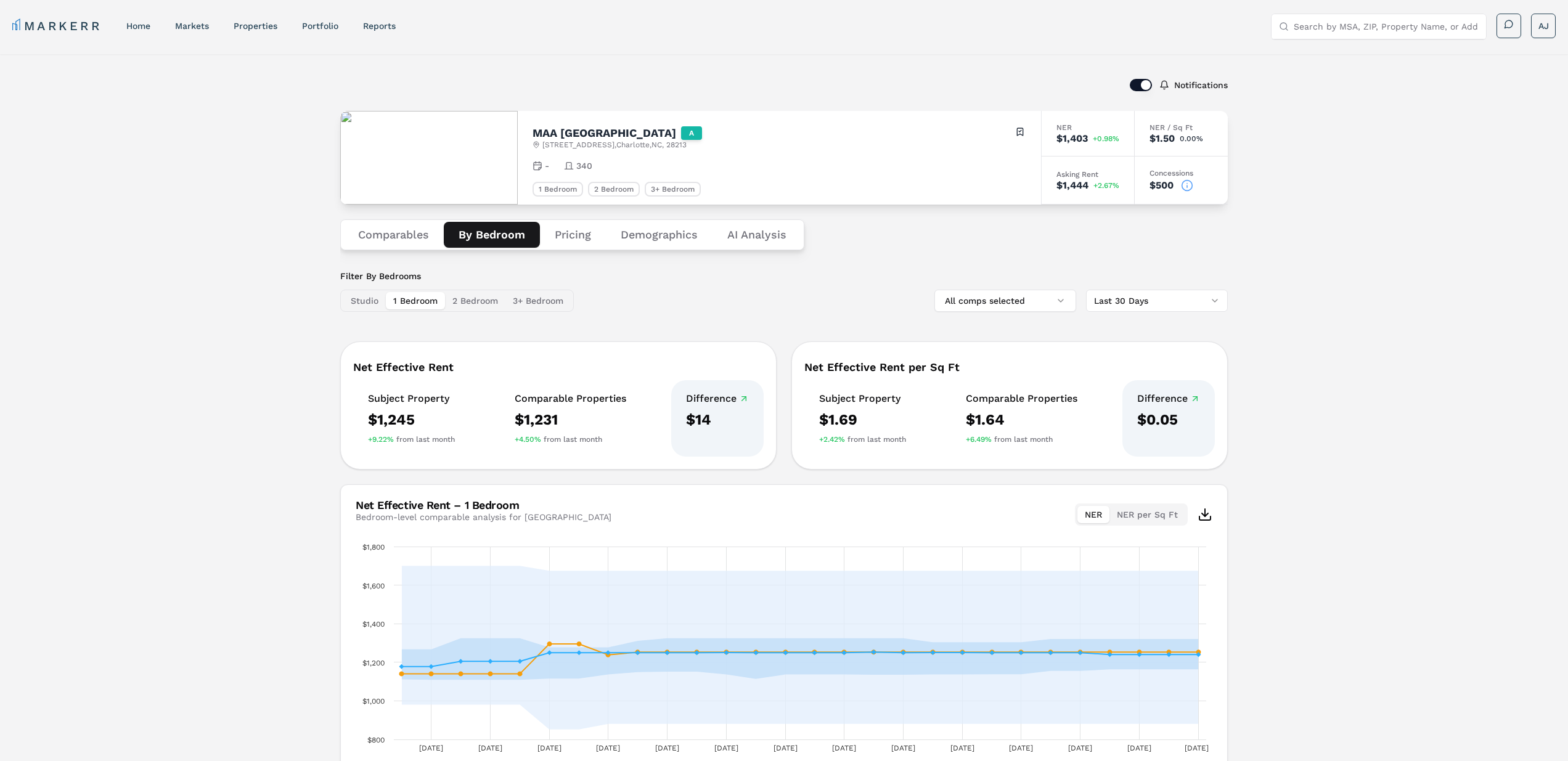
click at [368, 237] on button "Comparables" at bounding box center [393, 235] width 100 height 26
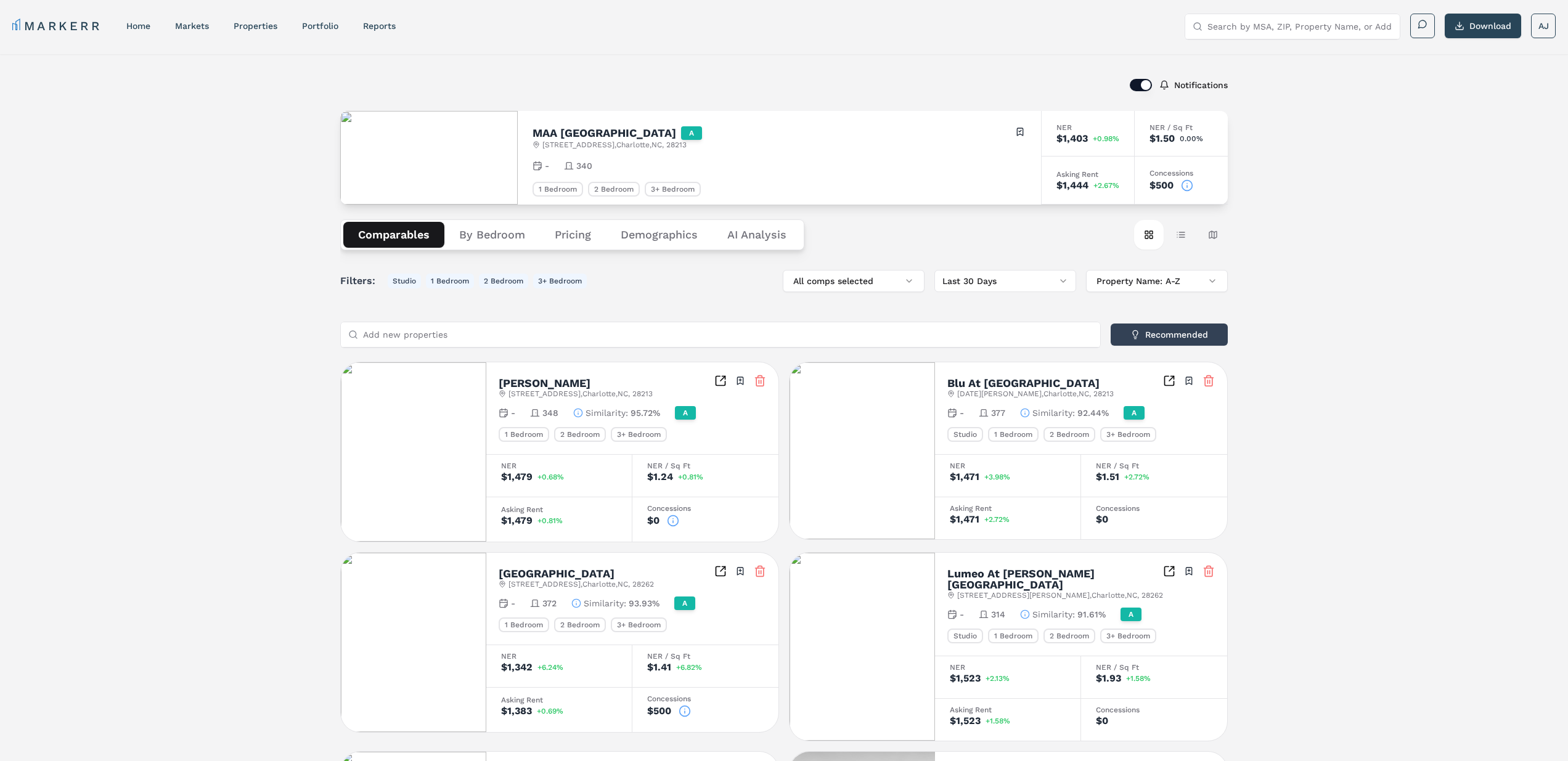
click at [718, 375] on icon "Inspect Comparables" at bounding box center [719, 380] width 12 height 12
click at [1172, 229] on button "Table view" at bounding box center [1180, 235] width 30 height 30
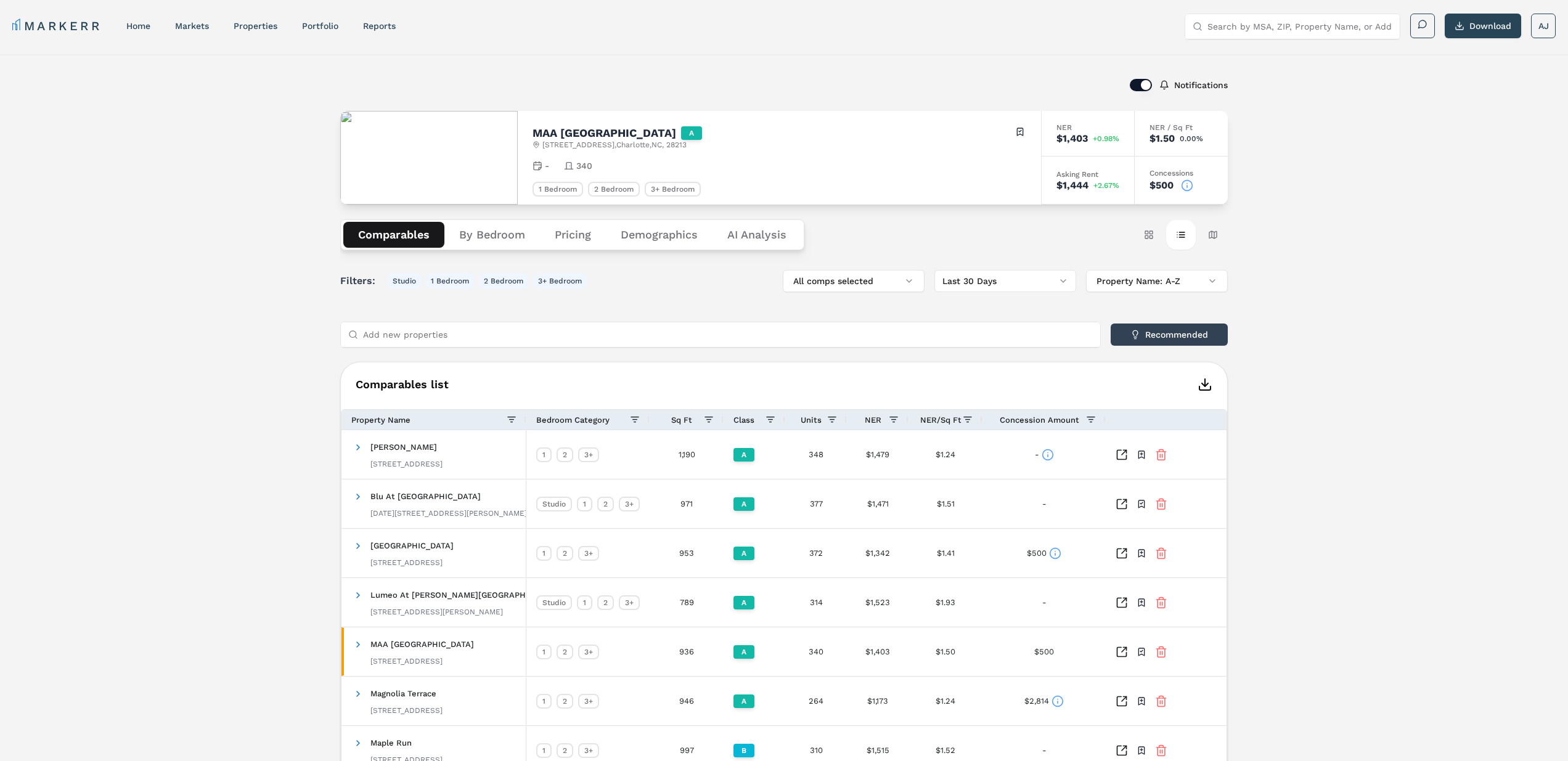
drag, startPoint x: 1151, startPoint y: 237, endPoint x: 1168, endPoint y: 218, distance: 25.5
click at [1151, 235] on button "Card view" at bounding box center [1148, 235] width 30 height 30
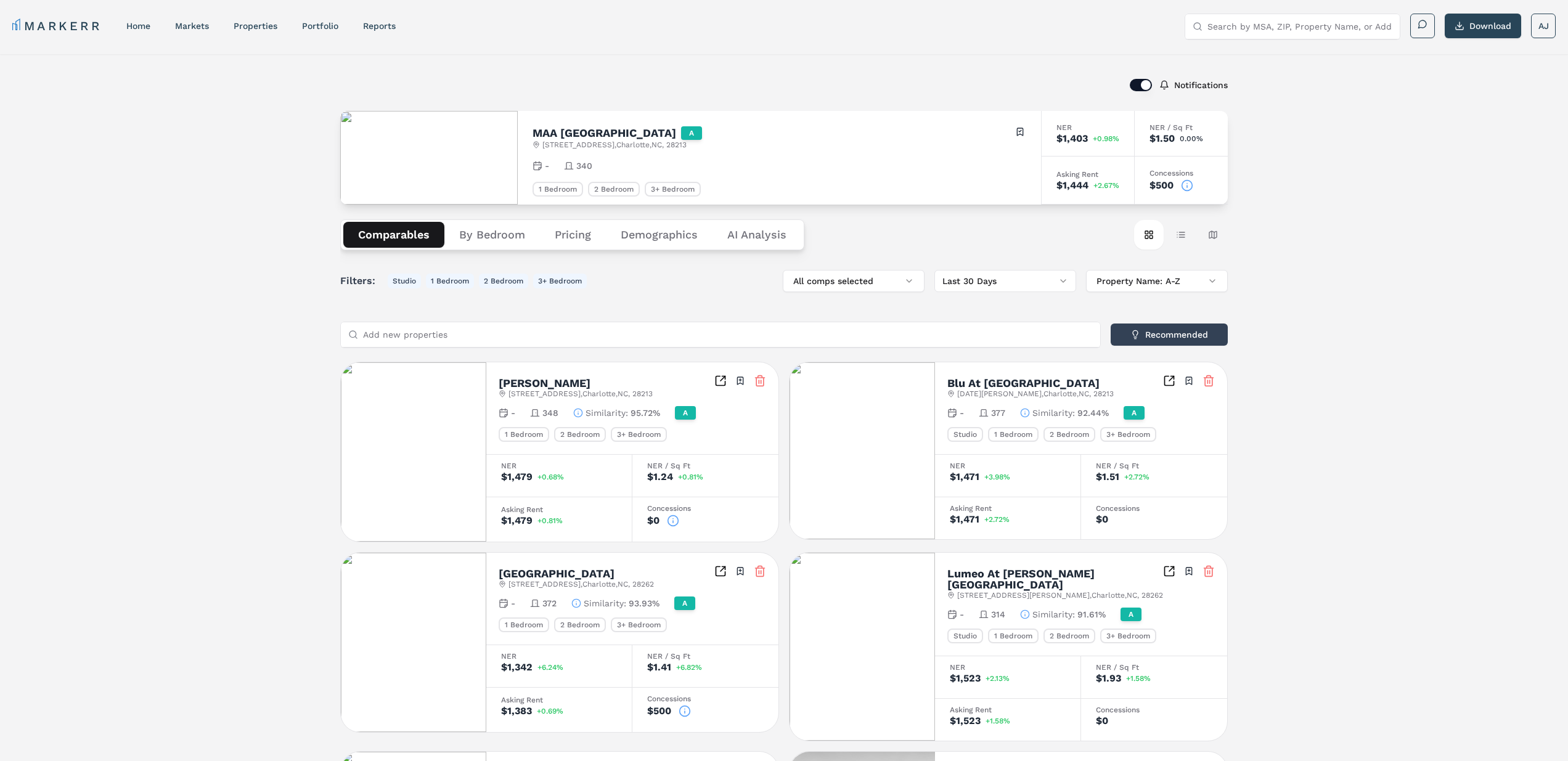
click at [1188, 186] on icon at bounding box center [1186, 185] width 12 height 12
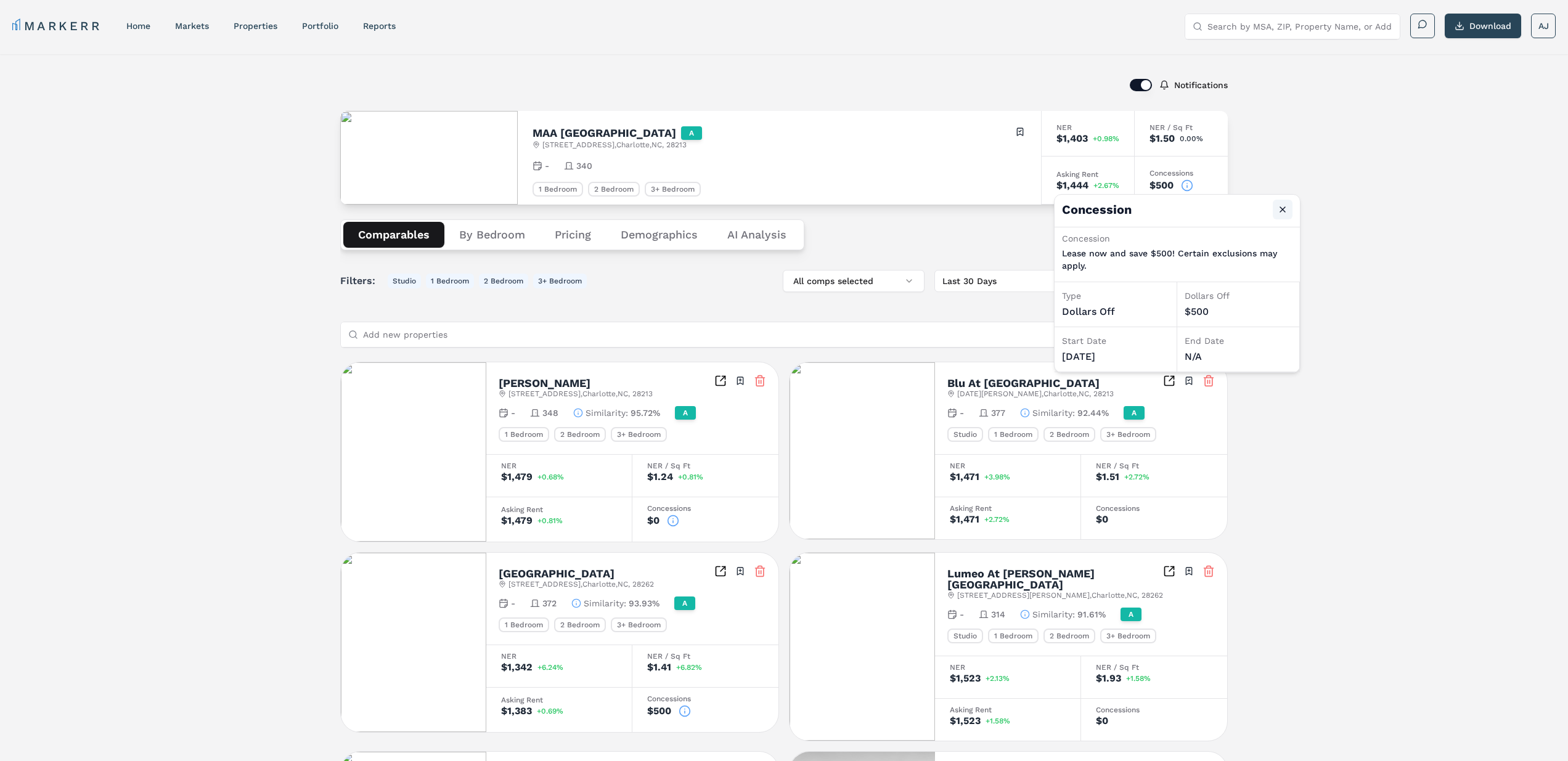
click at [1286, 211] on button "Close" at bounding box center [1282, 209] width 20 height 20
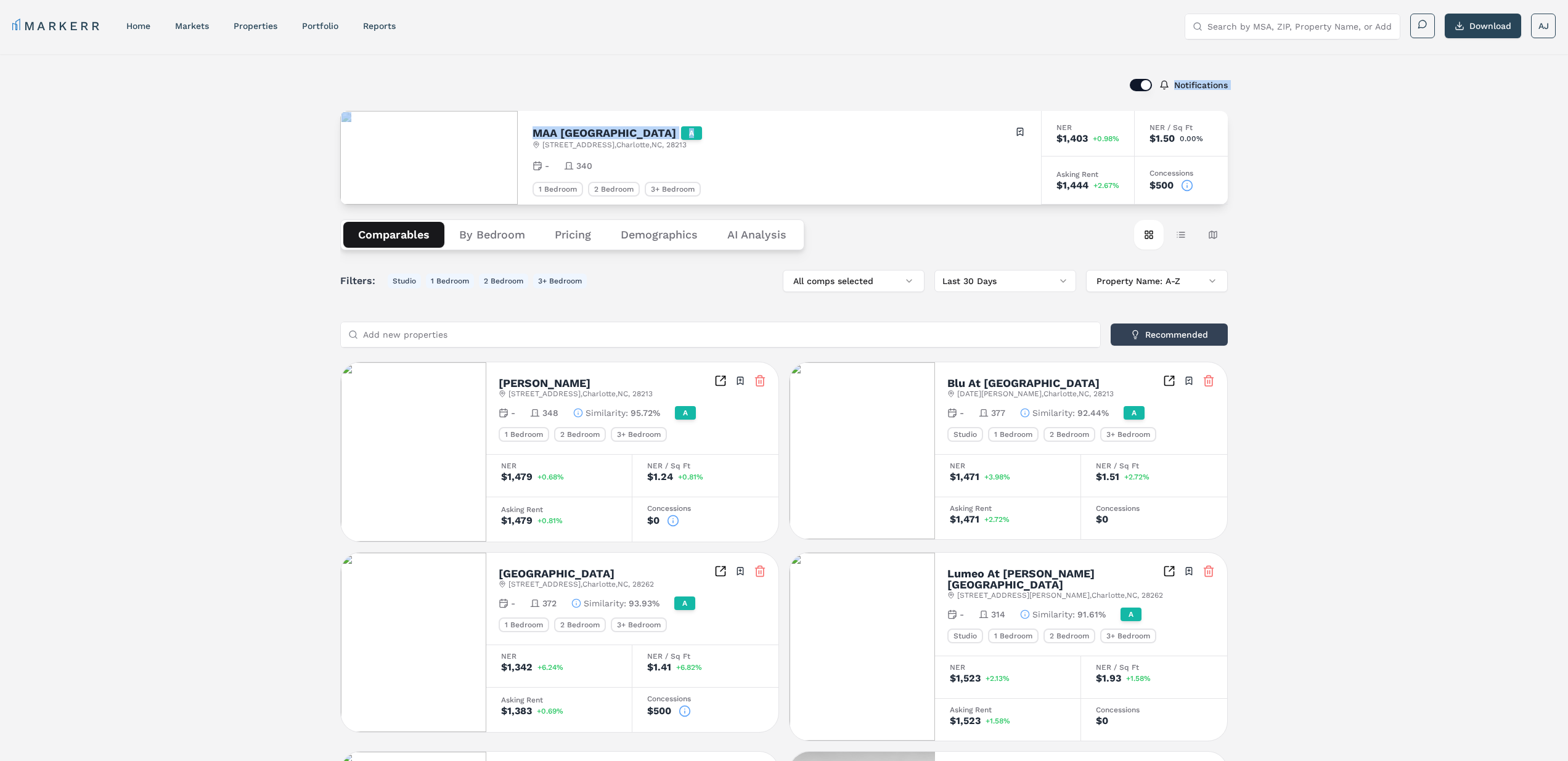
drag, startPoint x: 947, startPoint y: 85, endPoint x: 769, endPoint y: 132, distance: 184.1
click at [769, 132] on div "Notifications MAA Chancellor Park A 8215 University Ridge Dr , Charlotte , NC ,…" at bounding box center [783, 696] width 888 height 1252
click at [904, 150] on div "MAA Chancellor Park A 8215 University Ridge Dr , Charlotte , NC , 28213 Toggle …" at bounding box center [779, 157] width 523 height 93
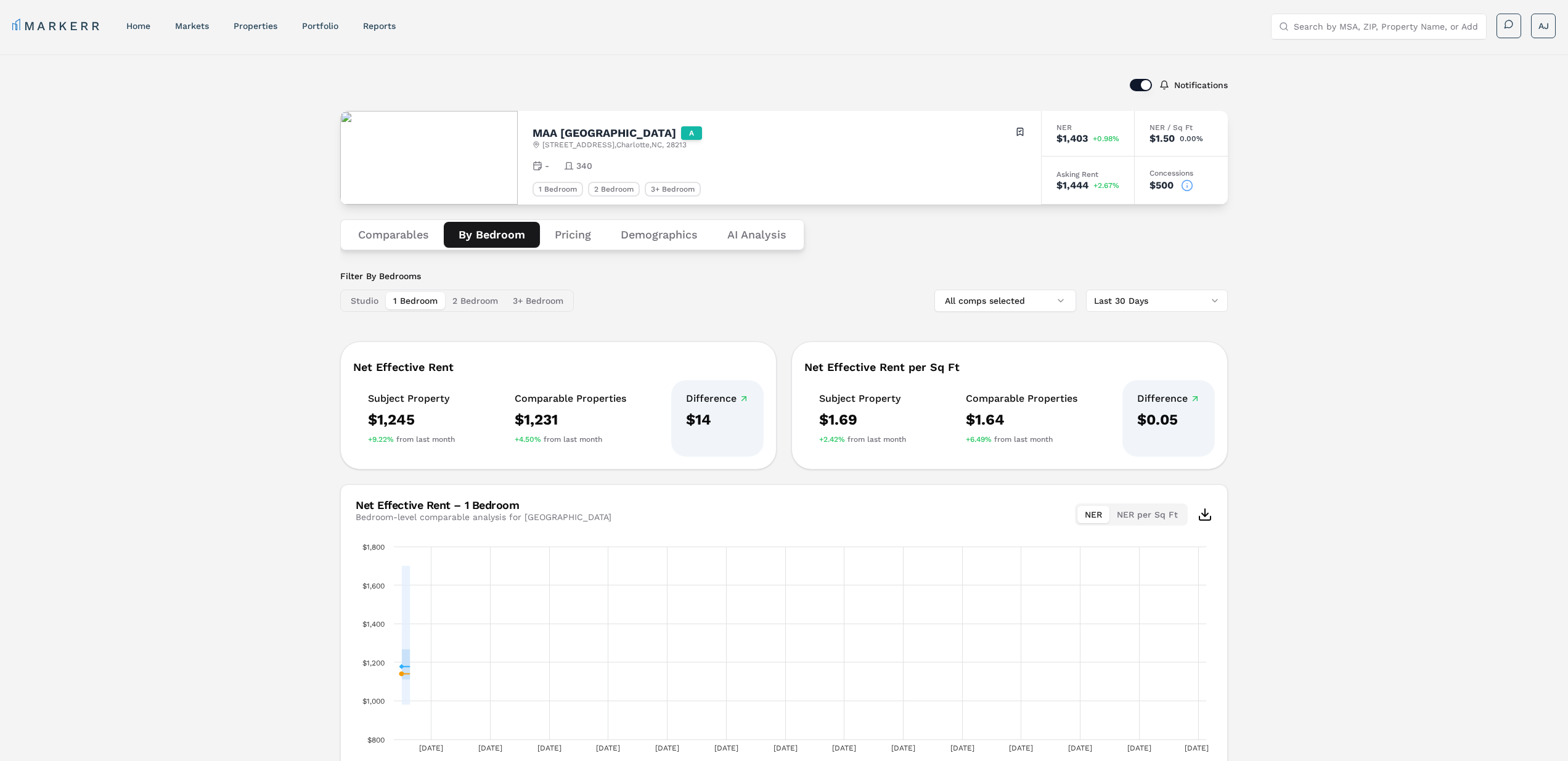
drag, startPoint x: 490, startPoint y: 242, endPoint x: 527, endPoint y: 240, distance: 37.1
click at [490, 242] on button "By Bedroom" at bounding box center [491, 235] width 97 height 26
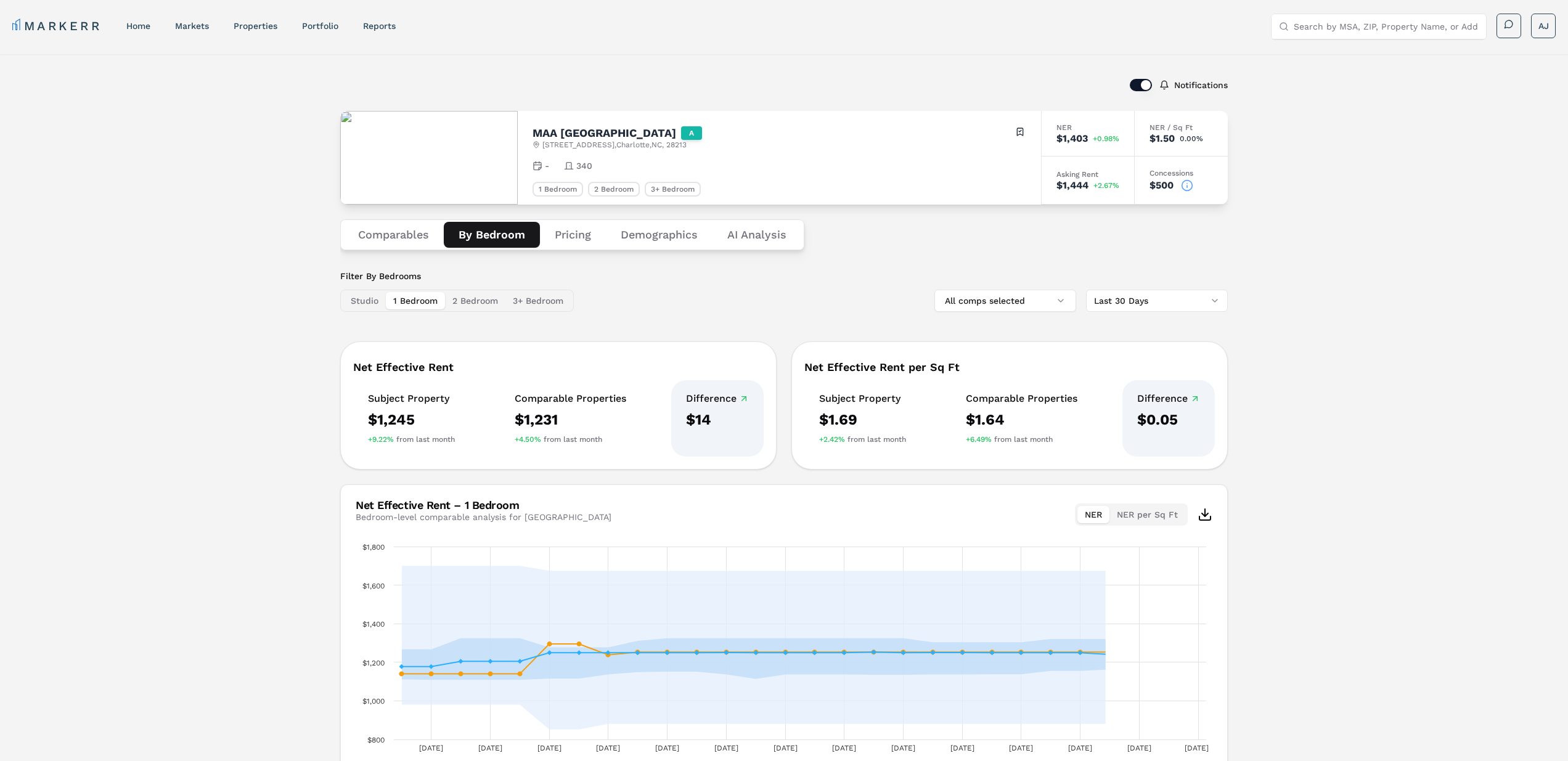
scroll to position [3, 0]
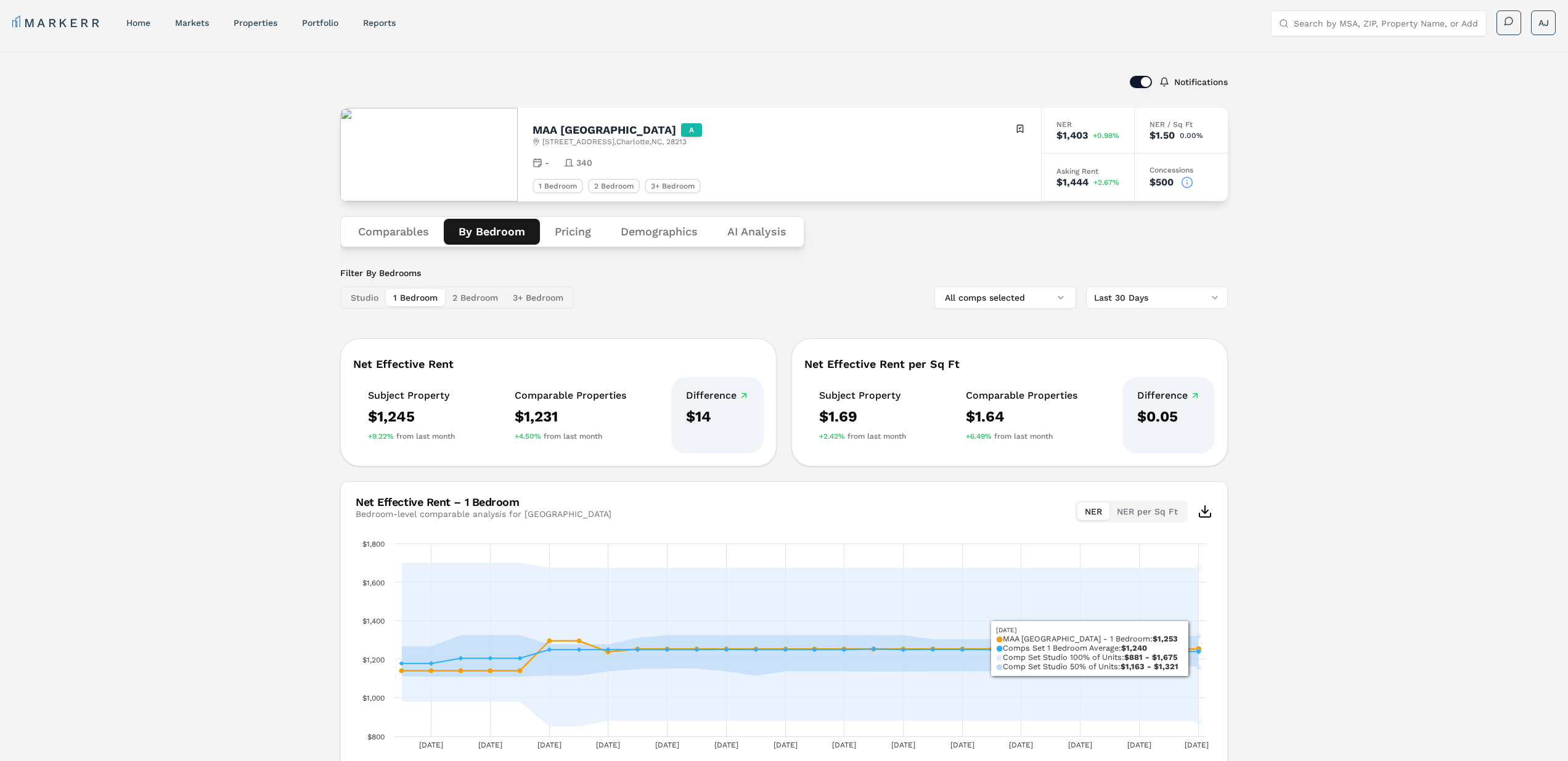
click at [1338, 551] on div "Notifications MAA Chancellor Park A 8215 University Ridge Dr , Charlotte , NC ,…" at bounding box center [784, 432] width 1568 height 763
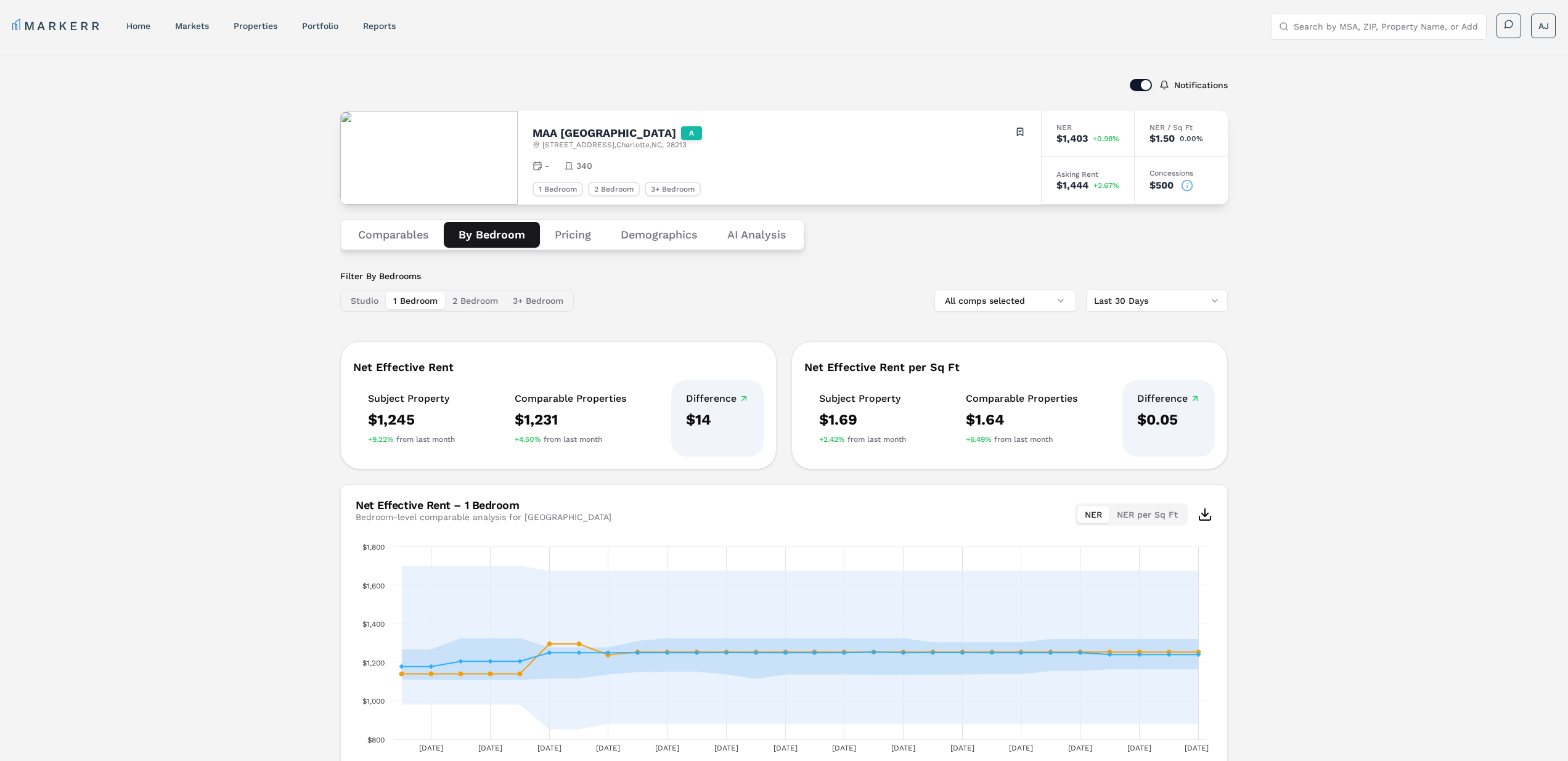
scroll to position [88, 0]
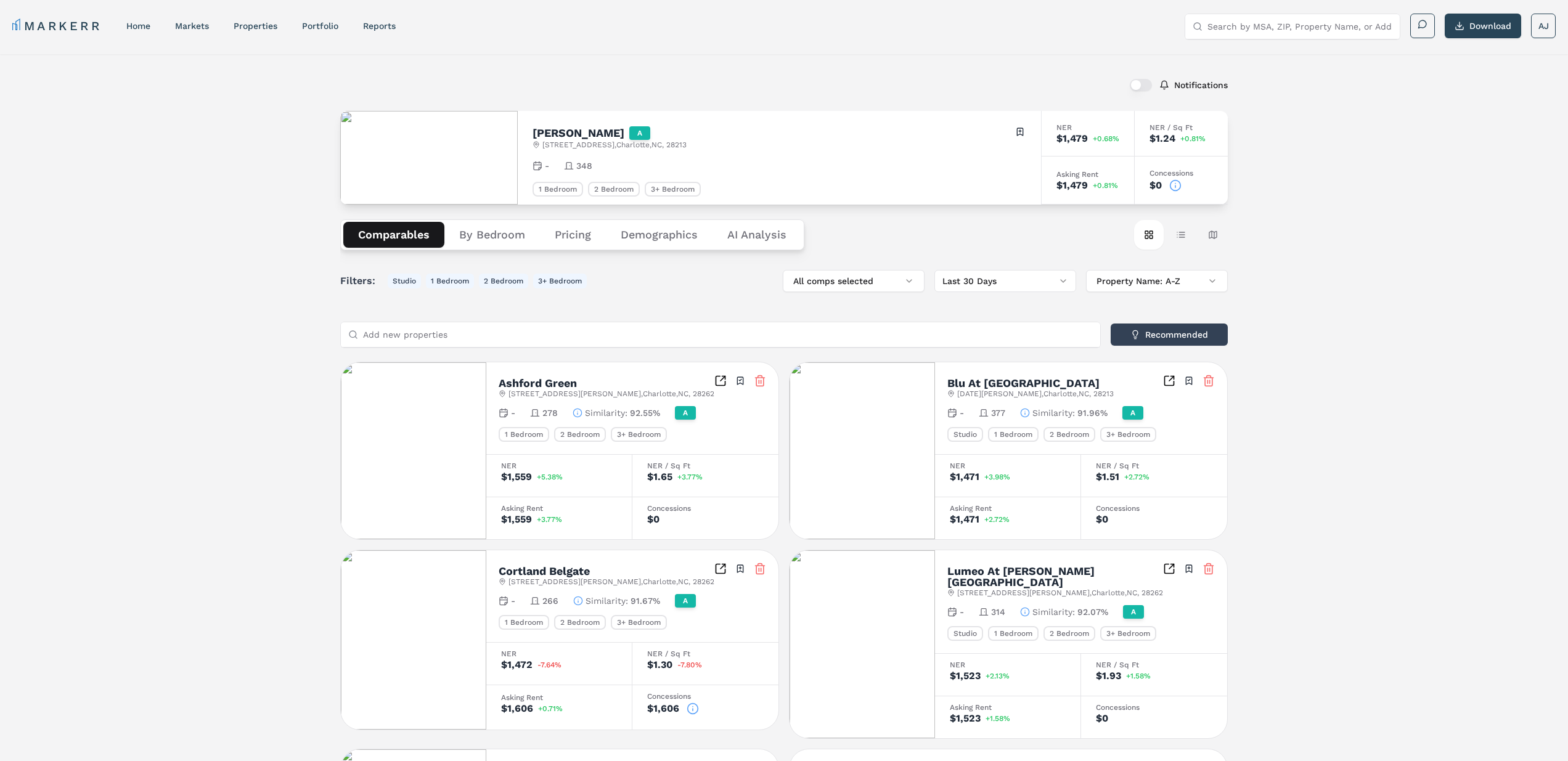
drag, startPoint x: 479, startPoint y: 234, endPoint x: 513, endPoint y: 243, distance: 35.2
click at [479, 234] on button "By Bedroom" at bounding box center [492, 235] width 96 height 26
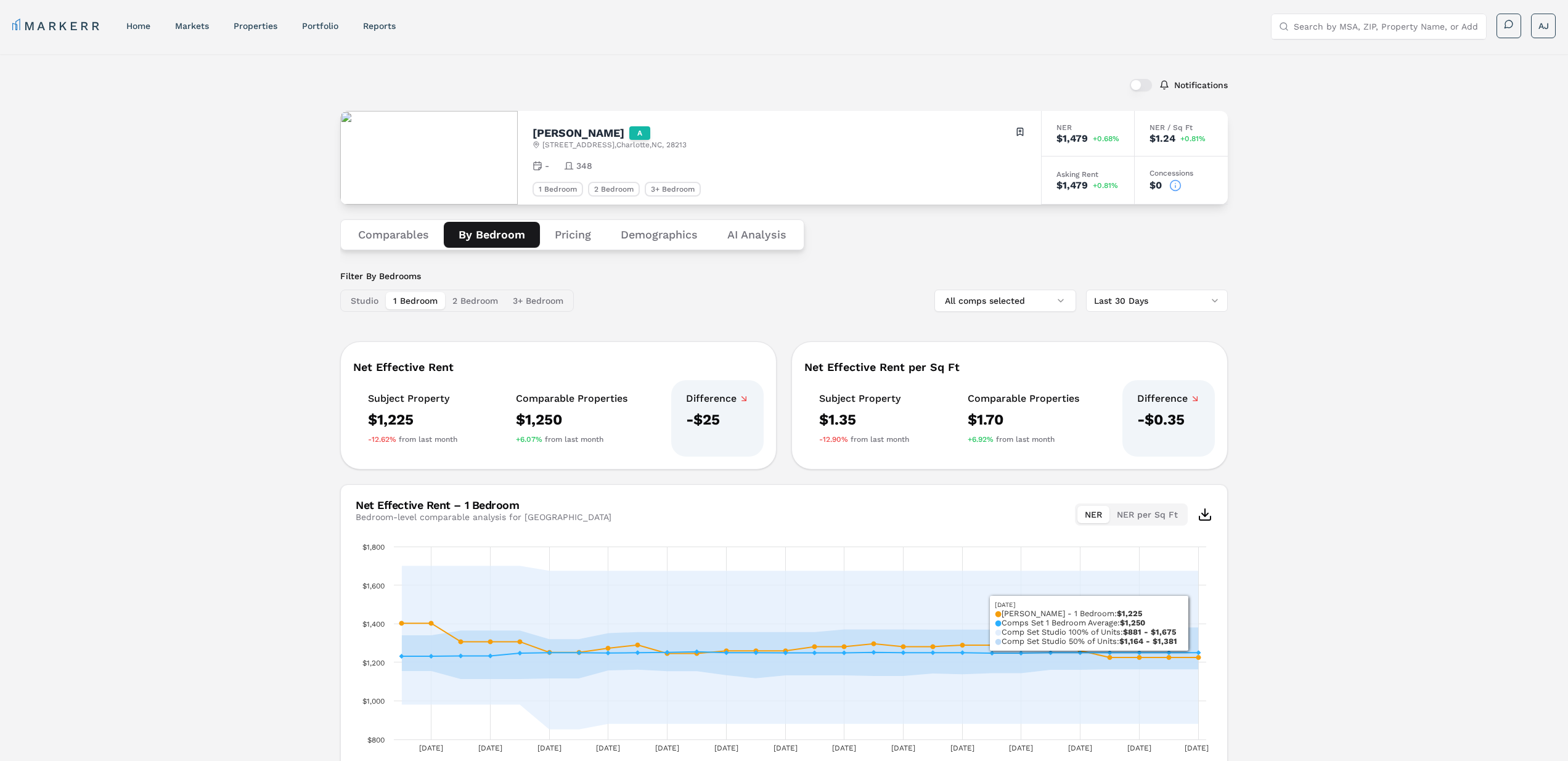
scroll to position [13, 0]
